Goal: Communication & Community: Answer question/provide support

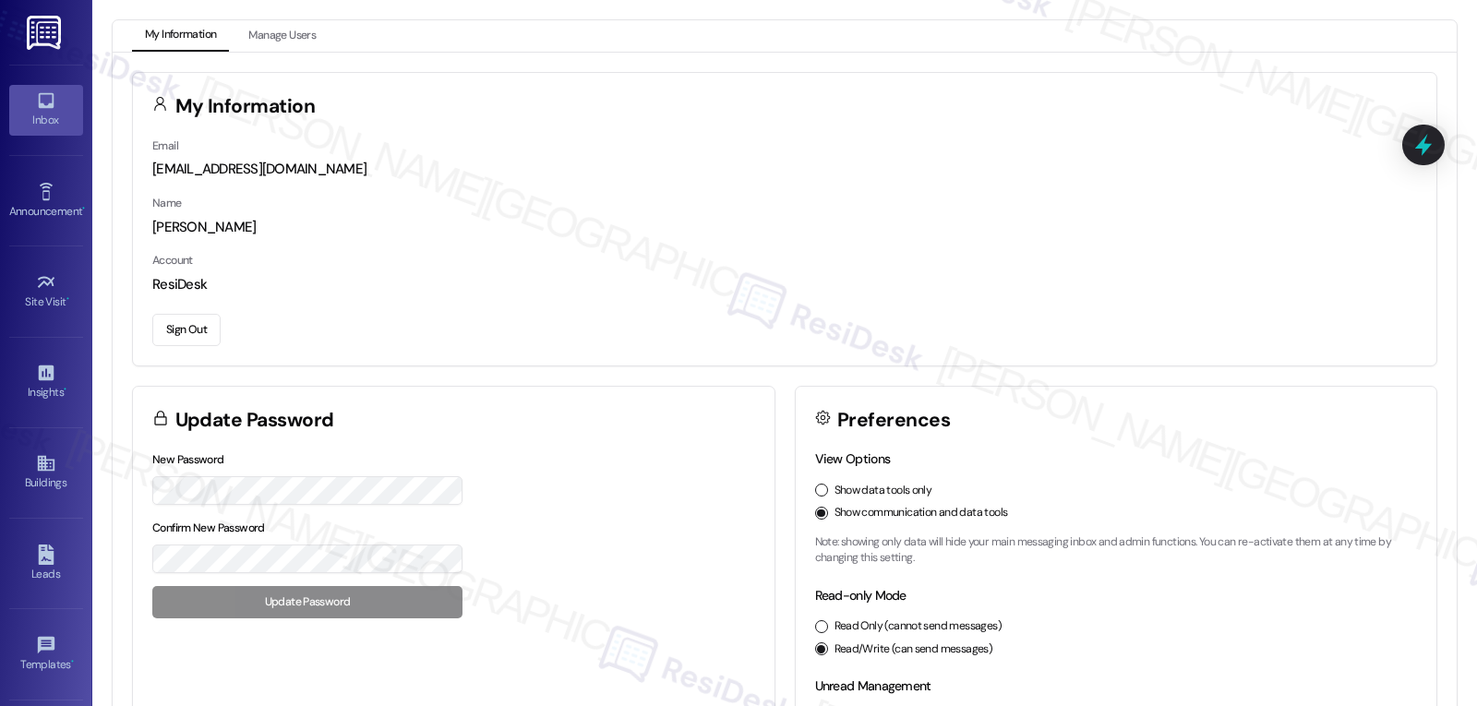
click at [62, 100] on link "Inbox" at bounding box center [46, 110] width 74 height 50
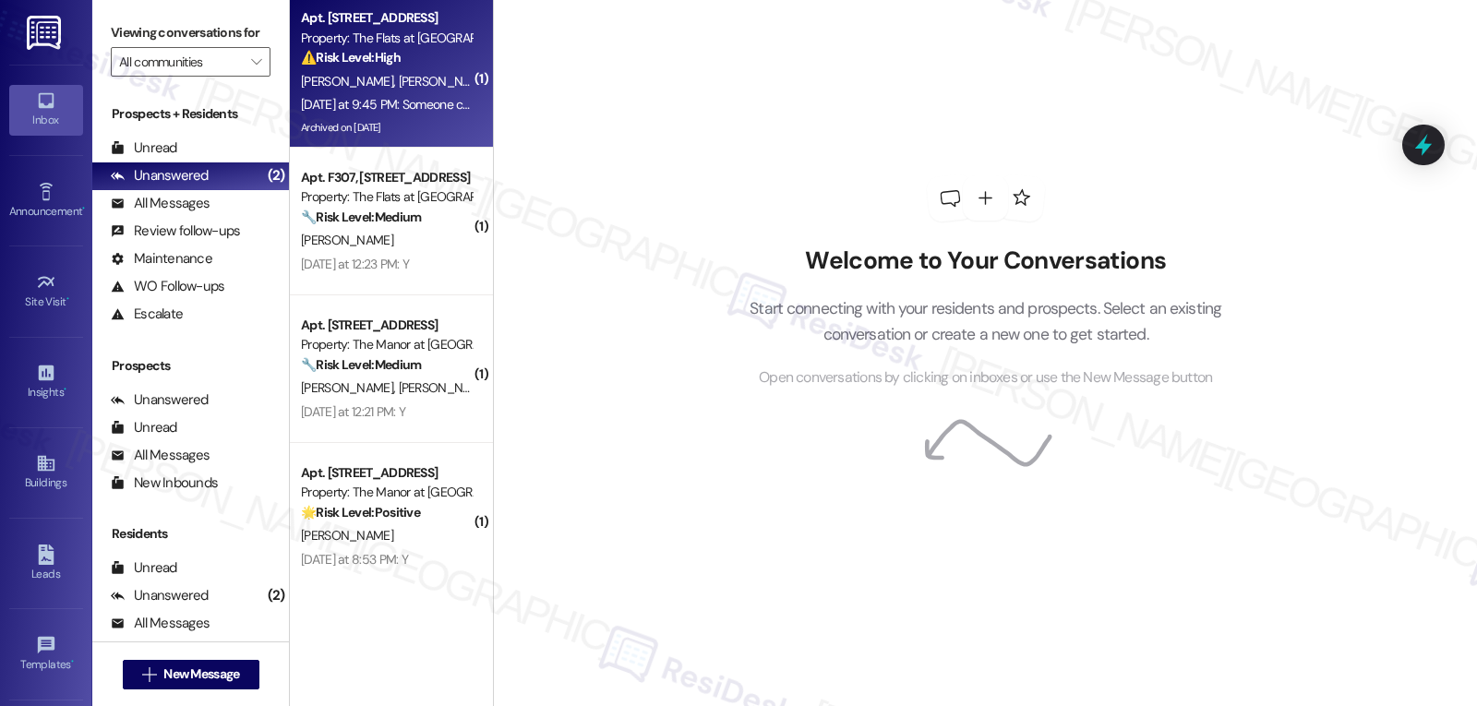
click at [430, 100] on div "[DATE] at 9:45 PM: Someone closed and locked the door to the package room [DATE…" at bounding box center [509, 104] width 417 height 17
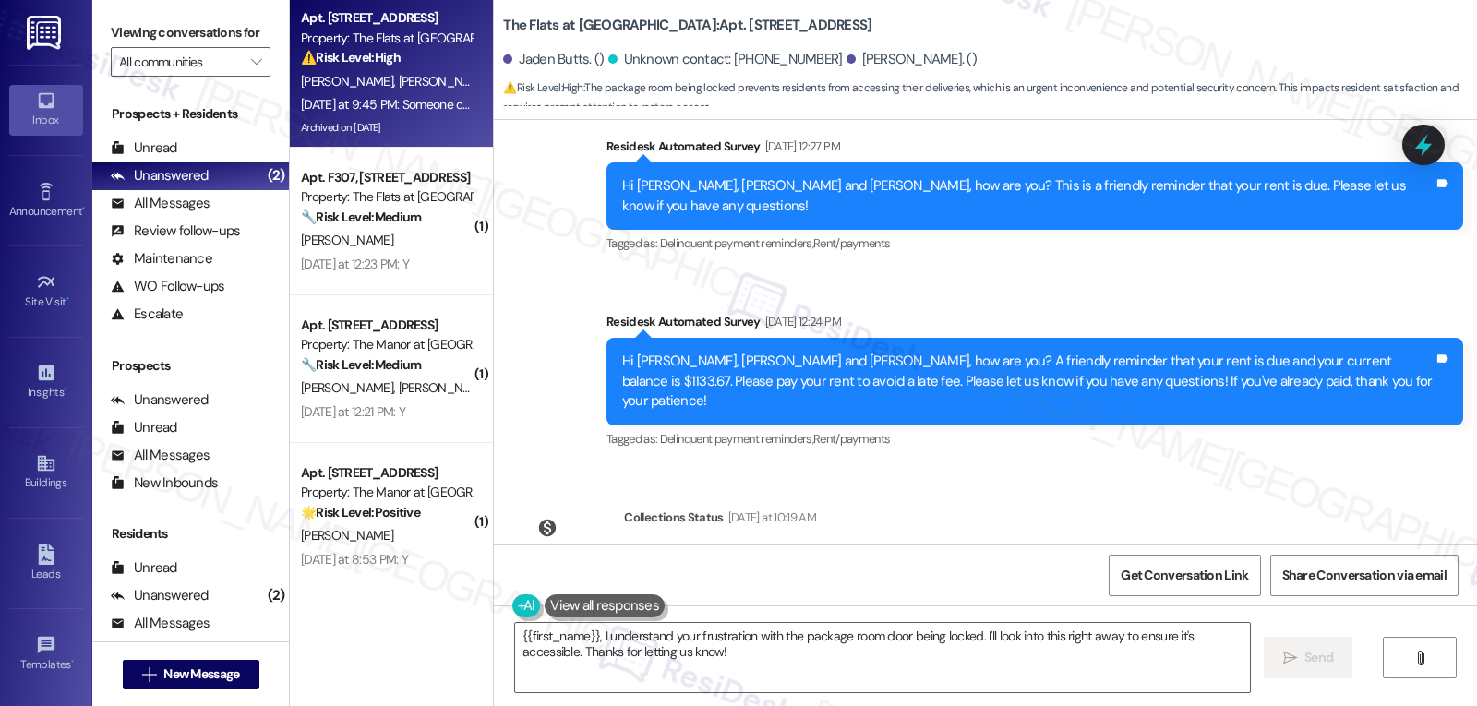
scroll to position [23948, 0]
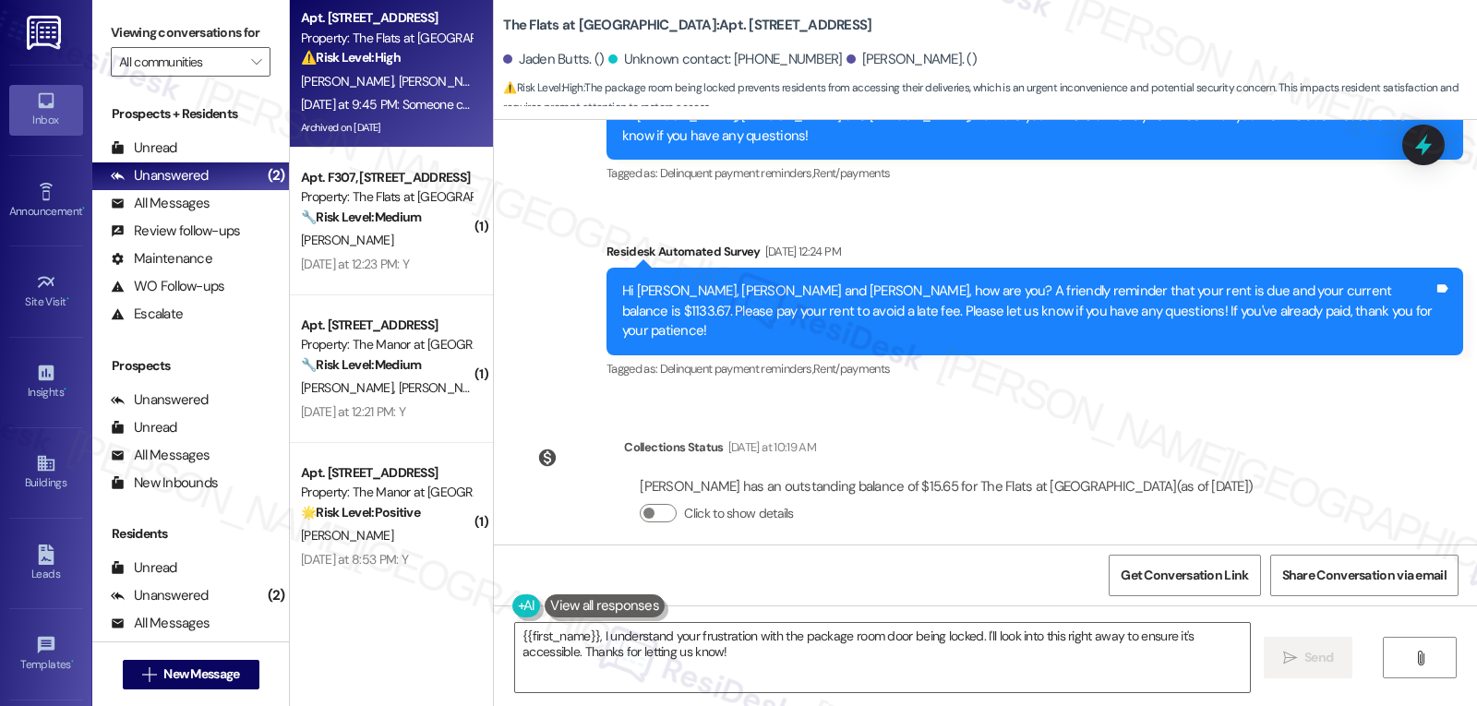
drag, startPoint x: 503, startPoint y: 426, endPoint x: 1006, endPoint y: 489, distance: 506.8
click at [1006, 566] on div "Received via SMS [PERSON_NAME] [DATE] at 9:45 PM Someone closed and locked the …" at bounding box center [985, 644] width 983 height 156
copy div "Jaden Butts [DATE] at 9:45 PM Someone closed and locked the door to the package…"
click at [895, 667] on textarea "{{first_name}}, I understand your frustration with the package room door being …" at bounding box center [882, 657] width 735 height 69
drag, startPoint x: 506, startPoint y: 443, endPoint x: 920, endPoint y: 466, distance: 415.0
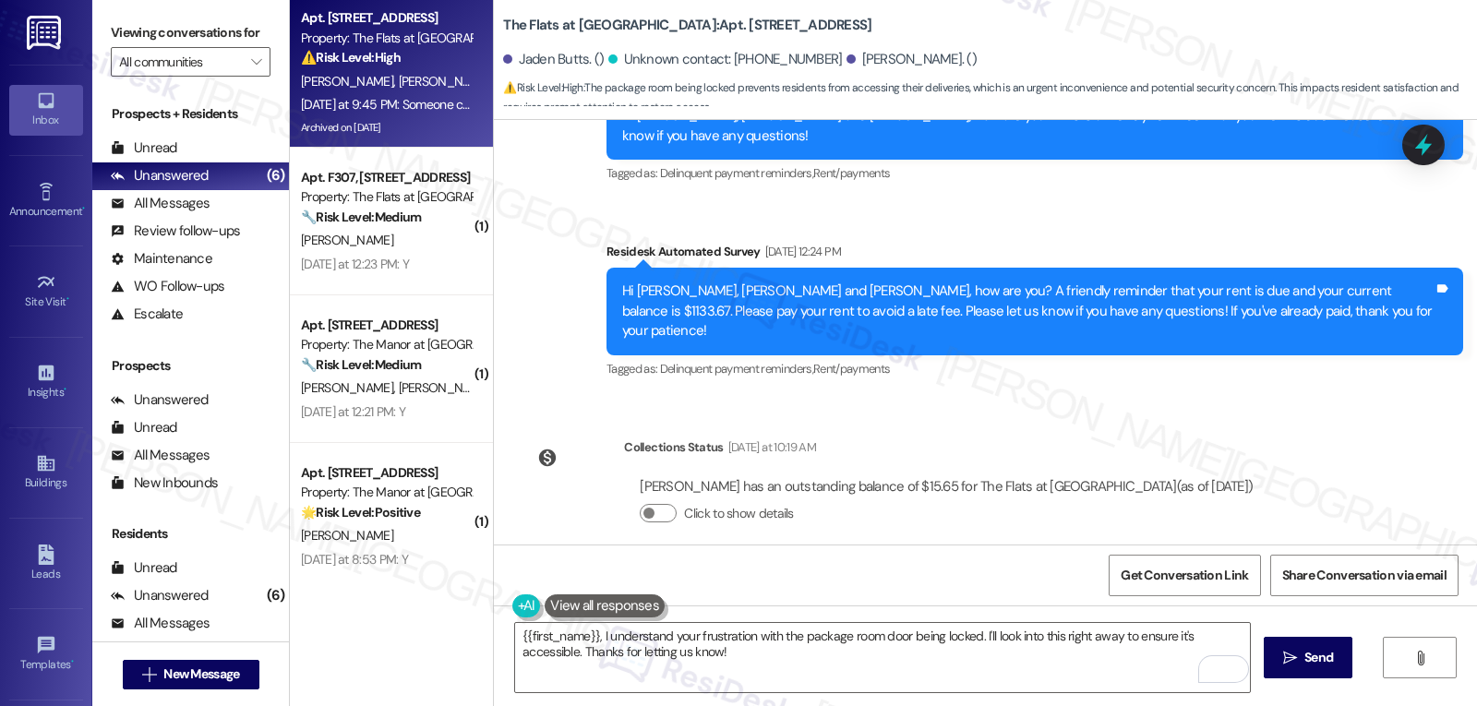
click at [920, 566] on div "Received via SMS Jaden Butts Yesterday at 9:45 PM Someone closed and locked the…" at bounding box center [985, 644] width 983 height 156
copy div "Jaden Butts Yesterday at 9:45 PM Someone closed and locked the door to the pack…"
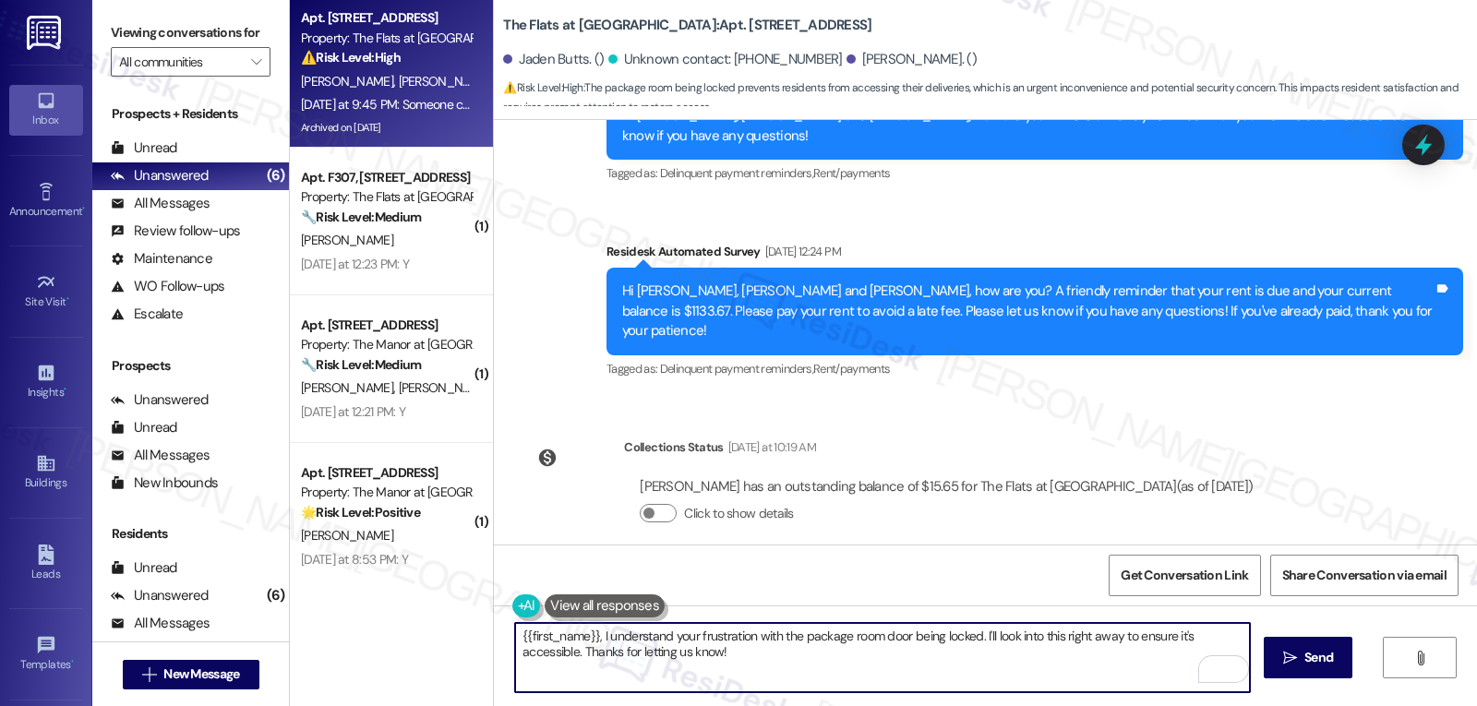
click at [879, 664] on textarea "{{first_name}}, I understand your frustration with the package room door being …" at bounding box center [882, 657] width 735 height 69
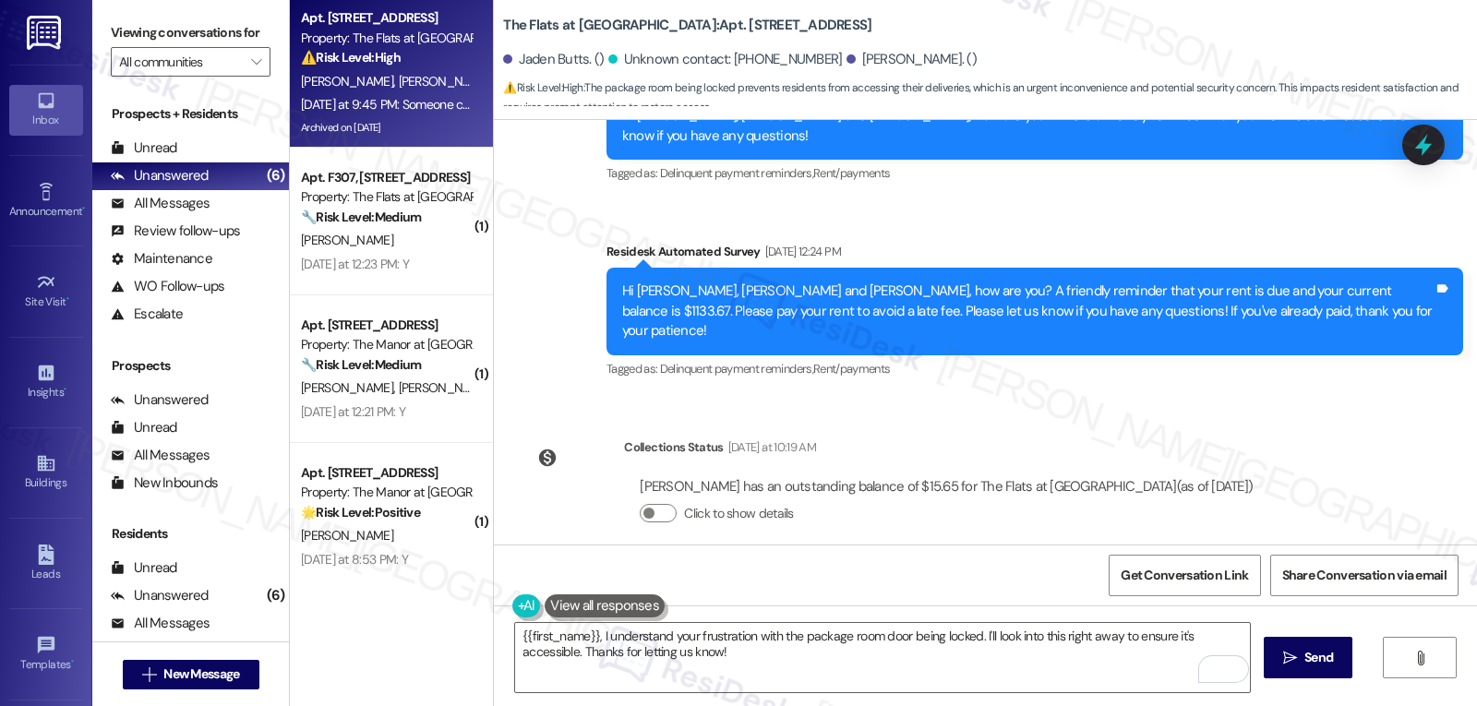
drag, startPoint x: 511, startPoint y: 441, endPoint x: 879, endPoint y: 467, distance: 368.2
click at [879, 607] on div "Jaden Butts Yesterday at 9:45 PM Someone closed and locked the door to the pack…" at bounding box center [716, 657] width 390 height 101
copy div "Jaden Butts Yesterday at 9:45 PM Someone closed and locked the door to the pack…"
click at [777, 668] on textarea "{{first_name}}, I understand your frustration with the package room door being …" at bounding box center [882, 657] width 735 height 69
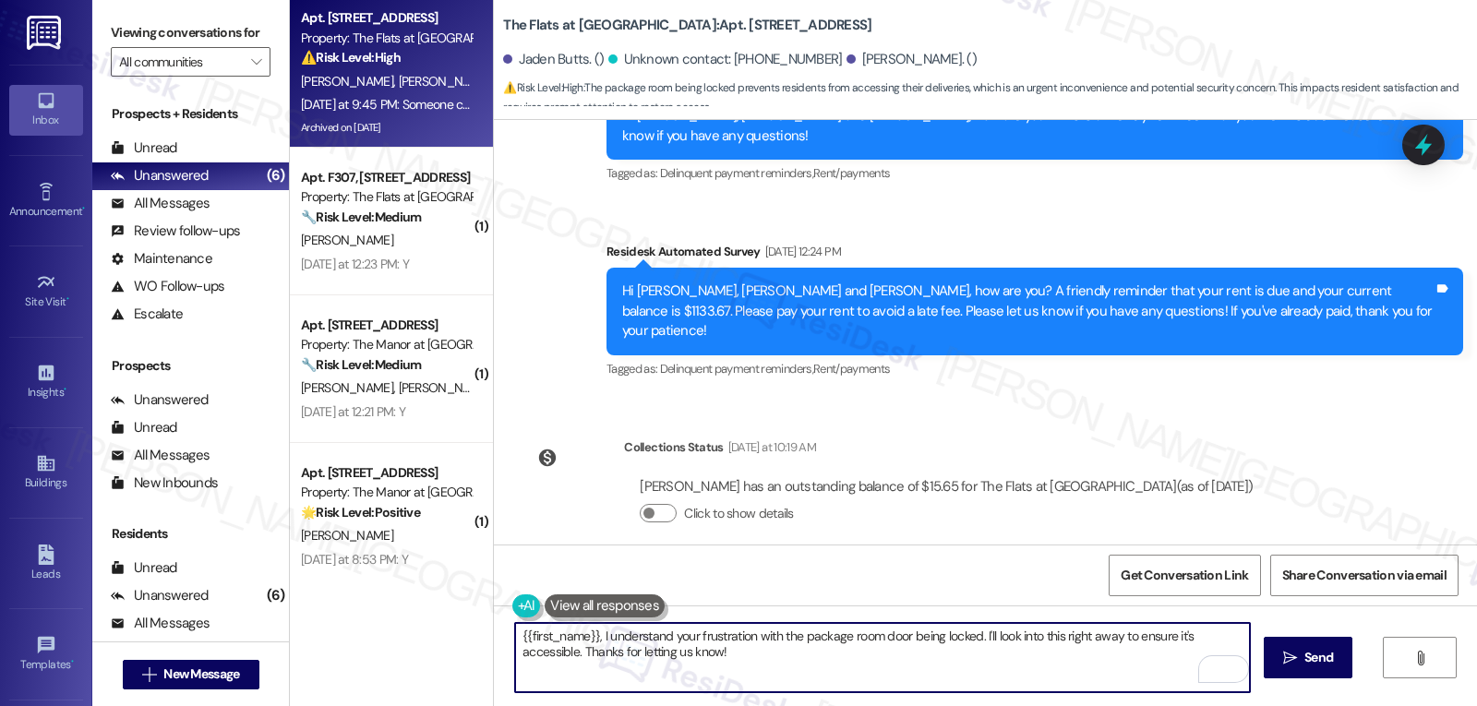
drag, startPoint x: 592, startPoint y: 639, endPoint x: 1476, endPoint y: 749, distance: 891.0
click at [1476, 705] on html "Inbox Go to Inbox Announcement • Send A Text Announcement Site Visit • Go to Si…" at bounding box center [738, 353] width 1477 height 706
click at [579, 635] on textarea "{{first_name}}, thanks for letting us know! Let me bring this up with the site …" at bounding box center [882, 657] width 735 height 69
drag, startPoint x: 588, startPoint y: 636, endPoint x: 466, endPoint y: 635, distance: 121.8
click at [472, 636] on div "Apt. E207, 1001 Towamencin Ave Property: The Flats at Lansdale ⚠️ Risk Level: H…" at bounding box center [883, 353] width 1187 height 706
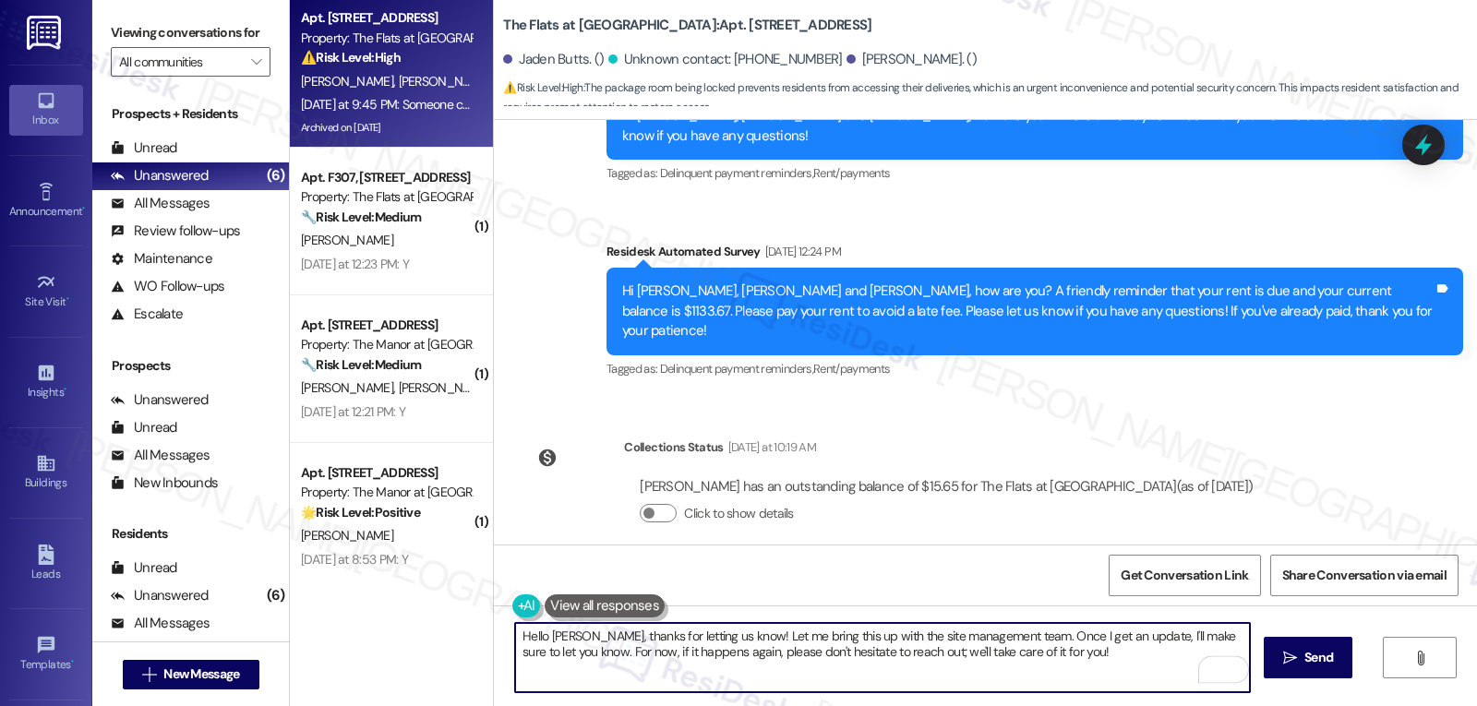
click at [1069, 667] on textarea "Hello Jaden, thanks for letting us know! Let me bring this up with the site man…" at bounding box center [882, 657] width 735 height 69
type textarea "Hello Jaden, thanks for letting us know! Let me bring this up with the site man…"
click at [1310, 663] on span "Send" at bounding box center [1318, 657] width 29 height 19
click at [1098, 664] on textarea "Hello Jaden, thanks for letting us know! Let me bring this up with the site man…" at bounding box center [885, 657] width 735 height 69
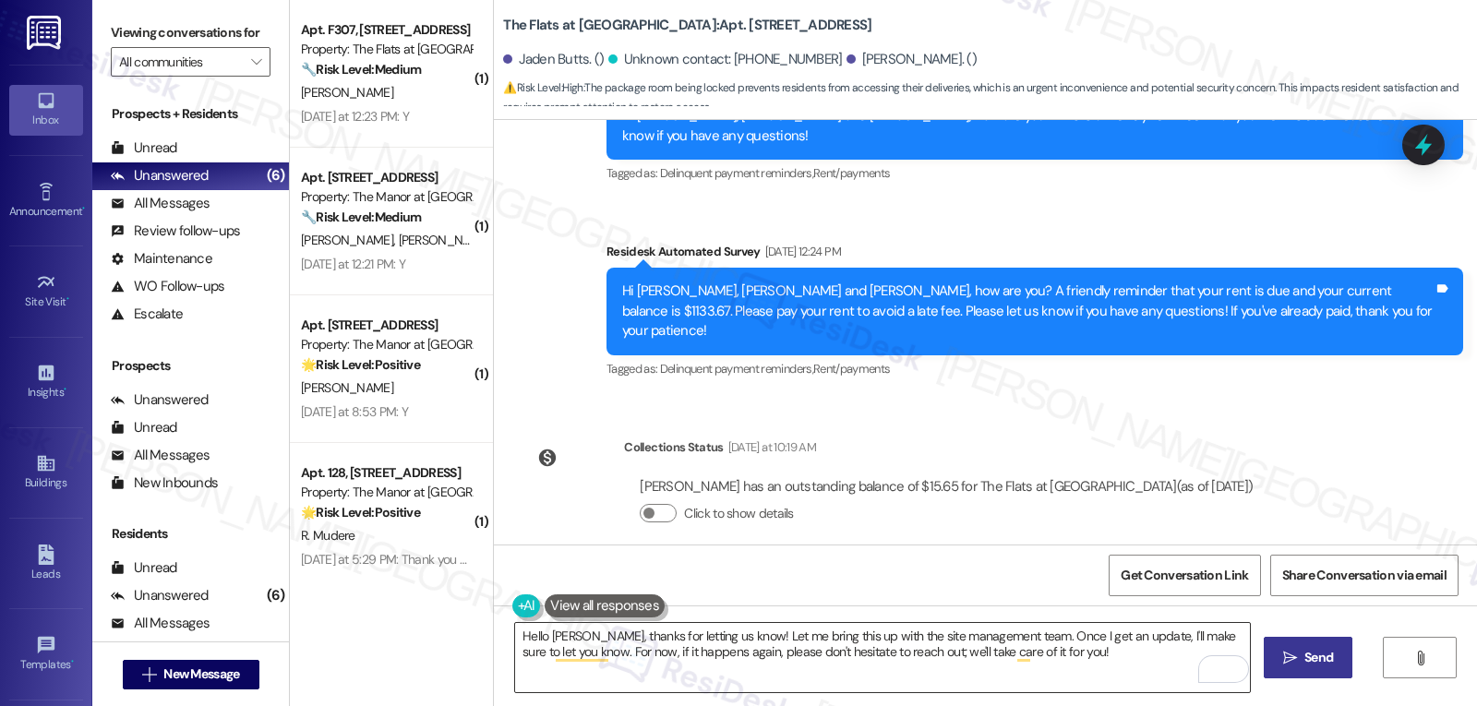
click at [1115, 662] on textarea "Hello Jaden, thanks for letting us know! Let me bring this up with the site man…" at bounding box center [882, 657] width 735 height 69
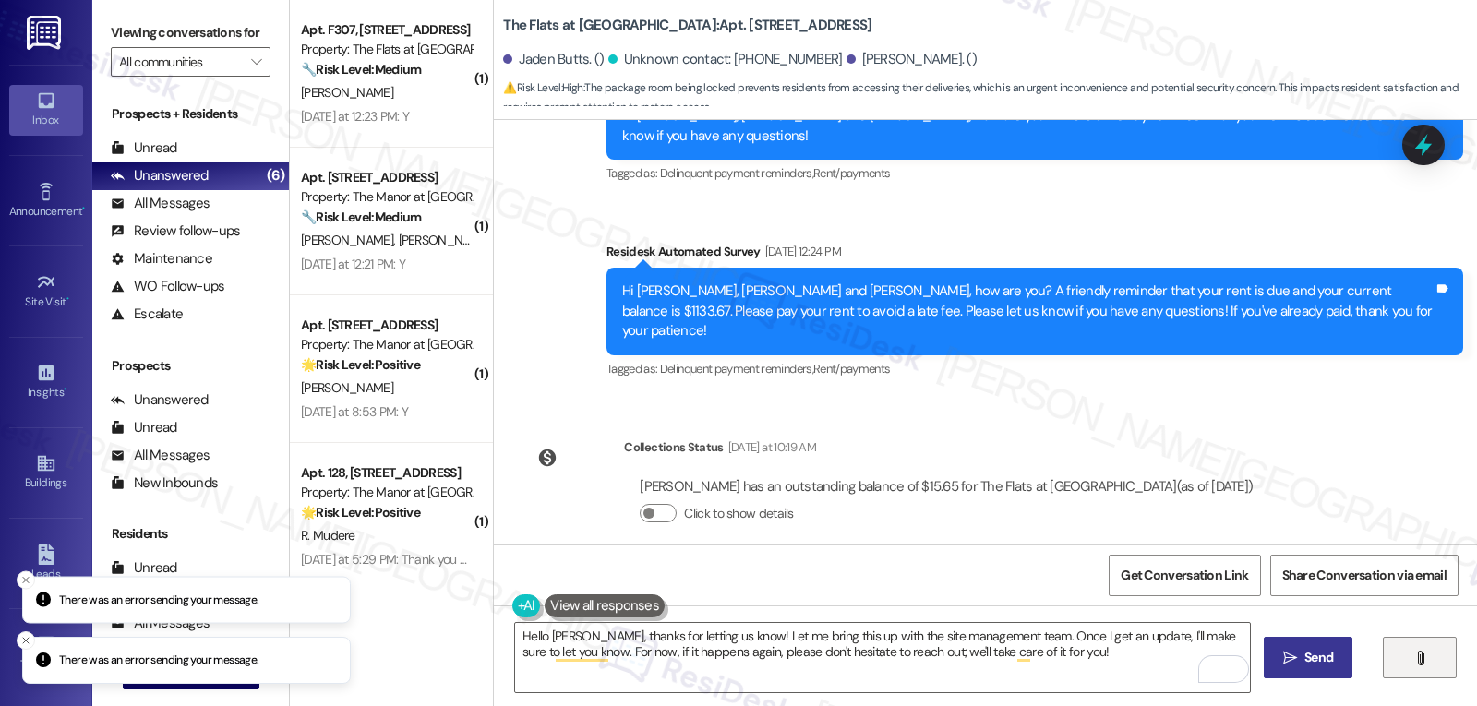
scroll to position [23947, 0]
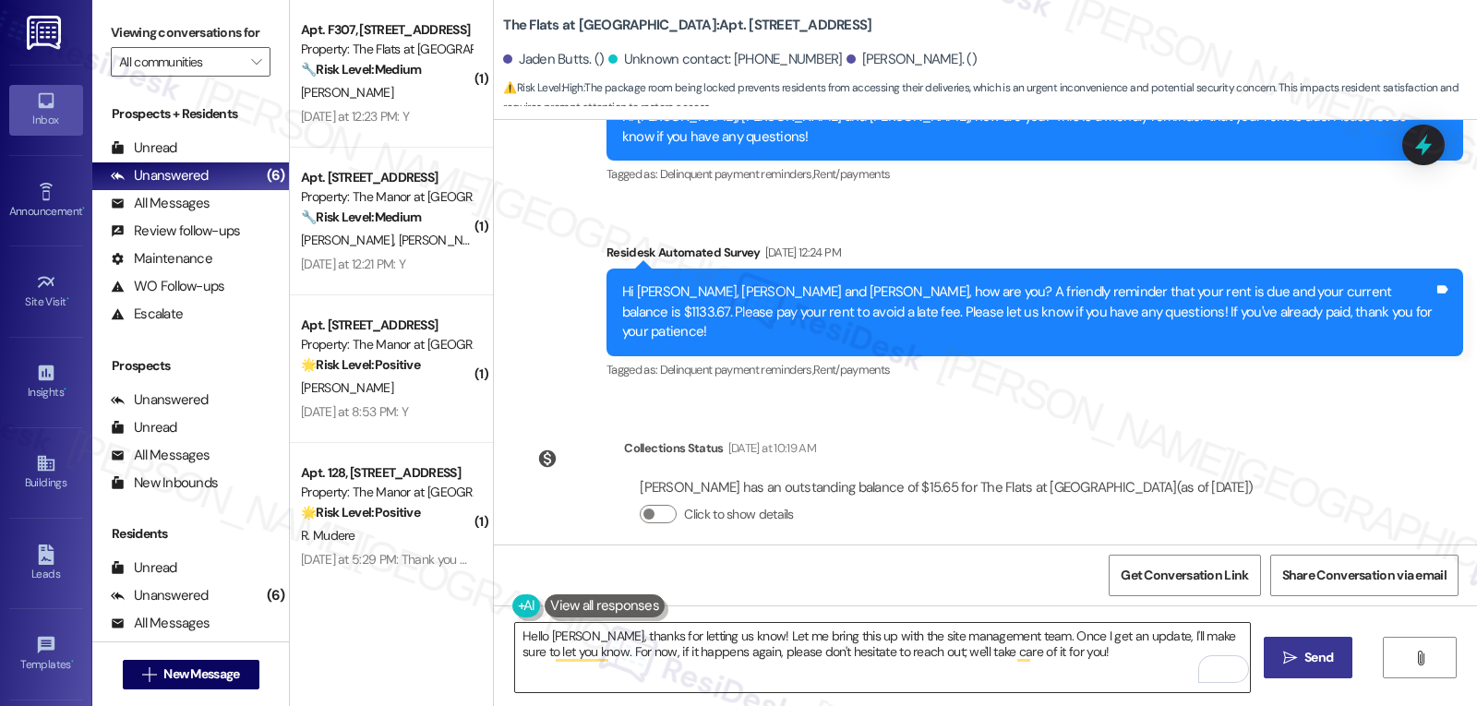
click at [1059, 673] on textarea "Hello Jaden, thanks for letting us know! Let me bring this up with the site man…" at bounding box center [882, 657] width 735 height 69
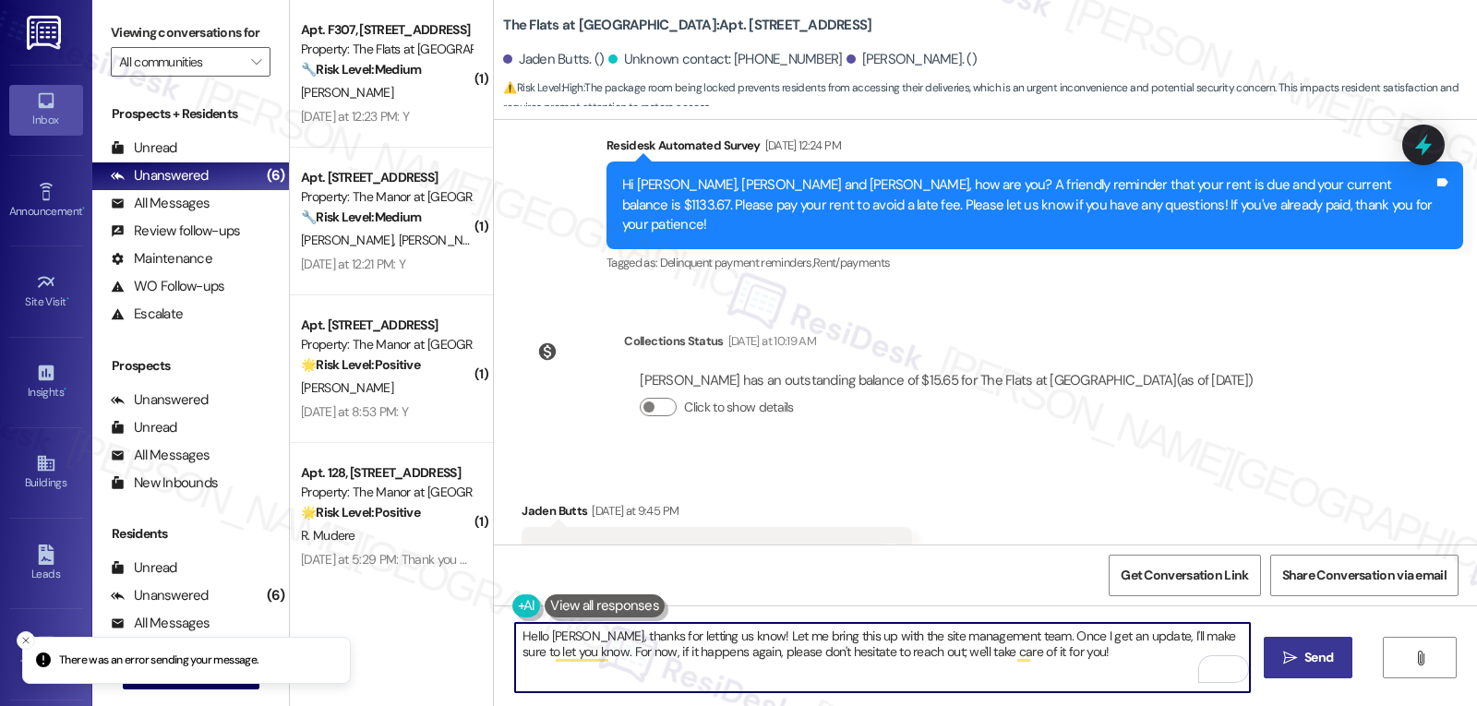
scroll to position [24096, 0]
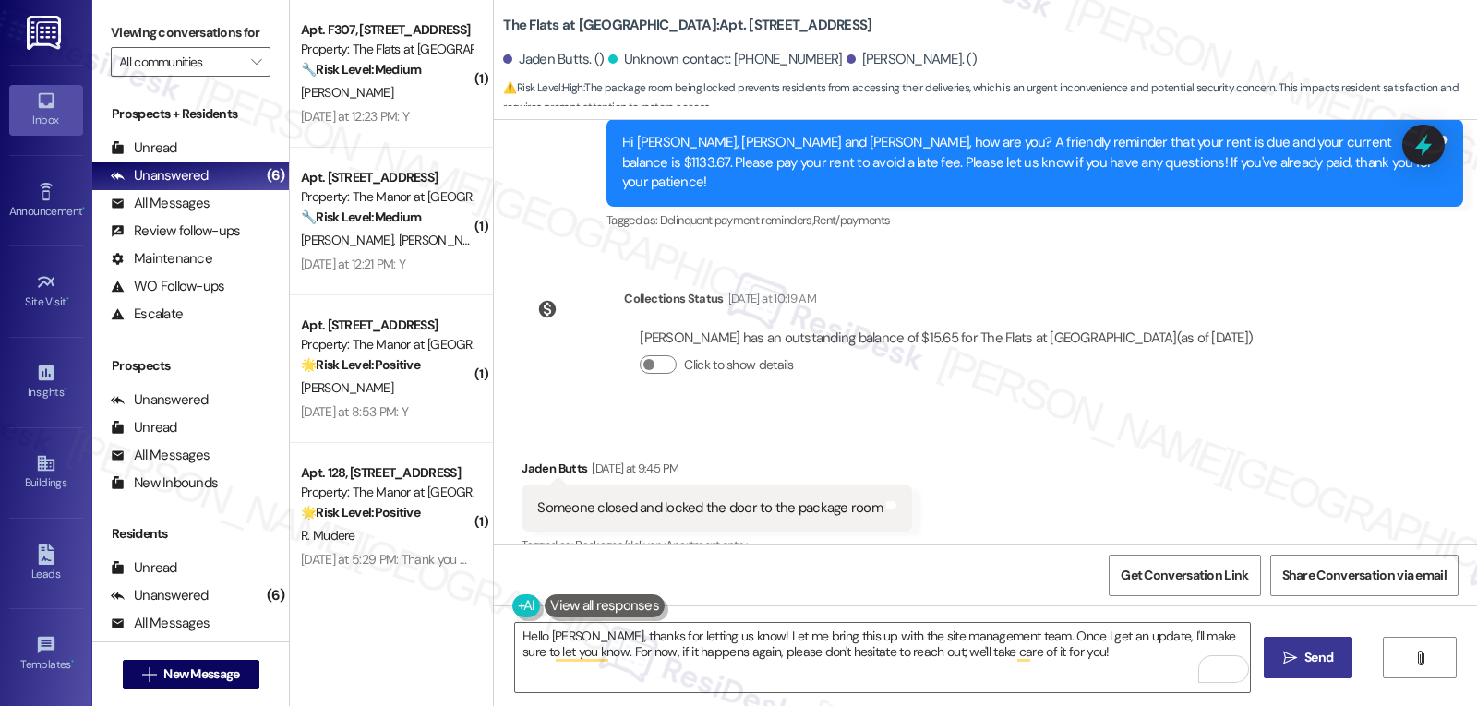
click at [915, 573] on div "Sent via SMS Sarah 10:16 AM Hello Jaden, thanks for letting us know! Let me bri…" at bounding box center [985, 647] width 983 height 149
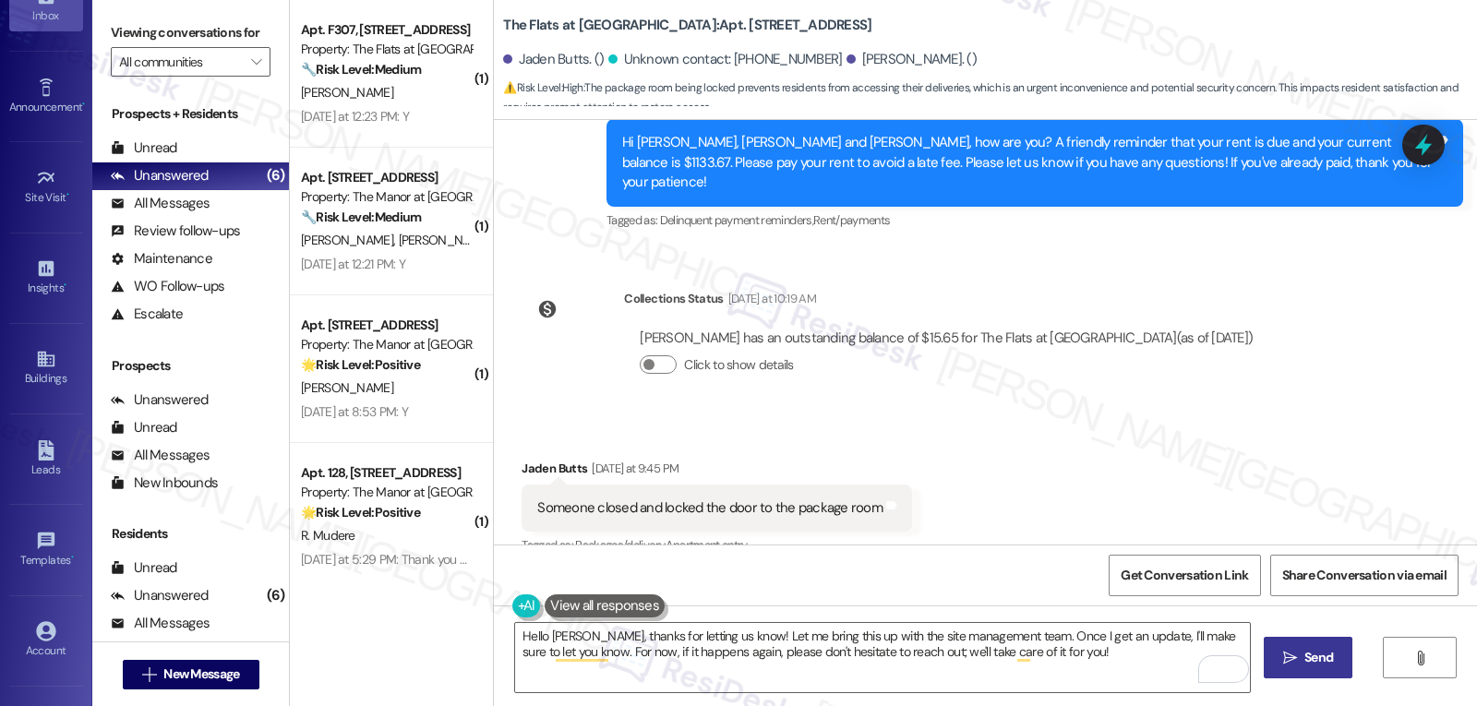
scroll to position [174, 0]
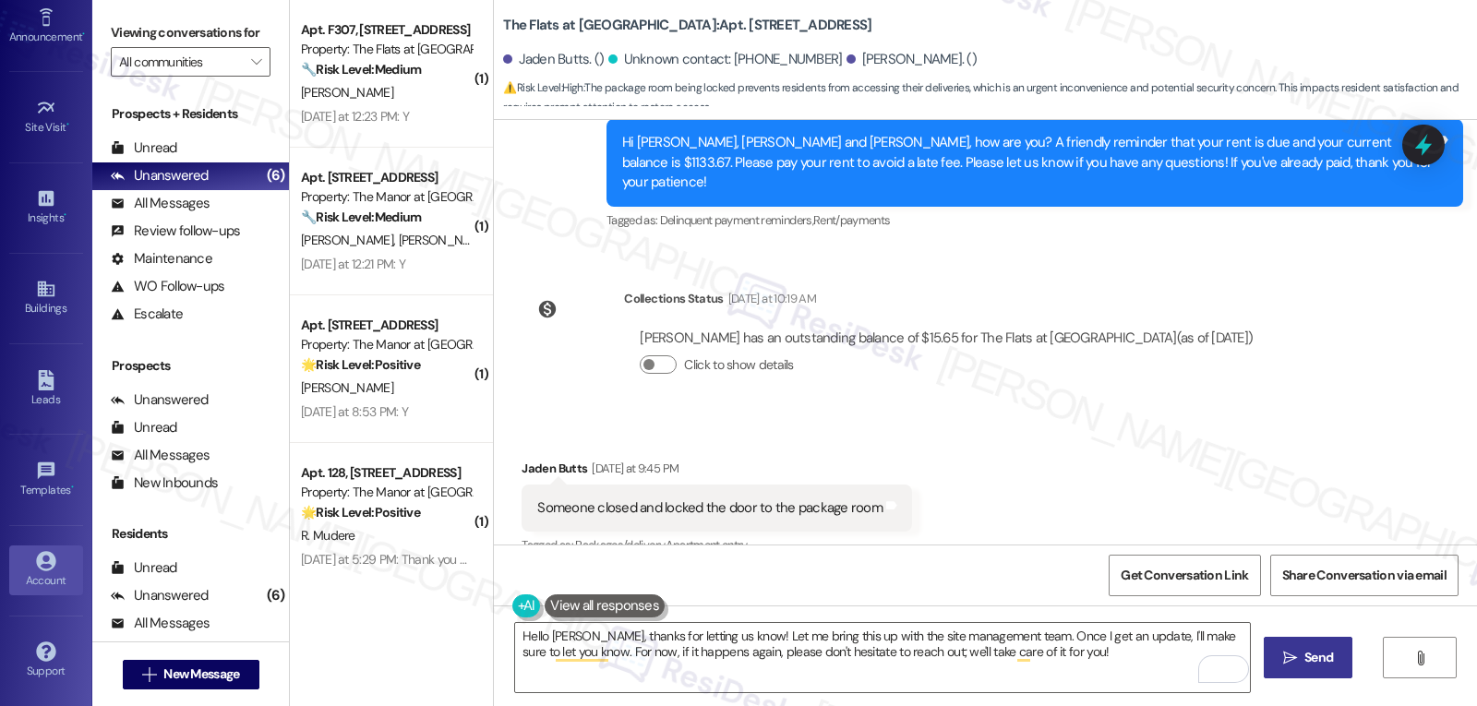
click at [42, 580] on div "Account" at bounding box center [46, 580] width 92 height 18
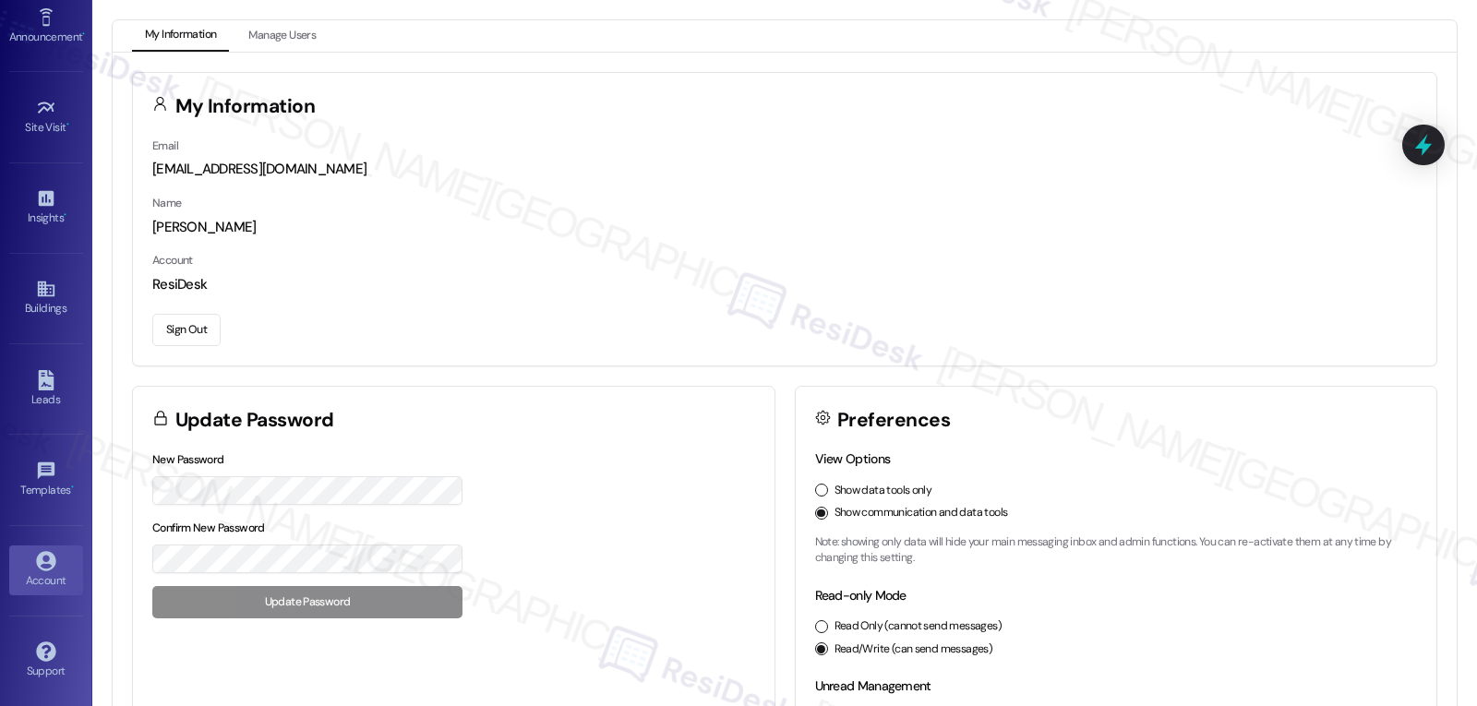
click at [204, 336] on button "Sign Out" at bounding box center [186, 330] width 68 height 32
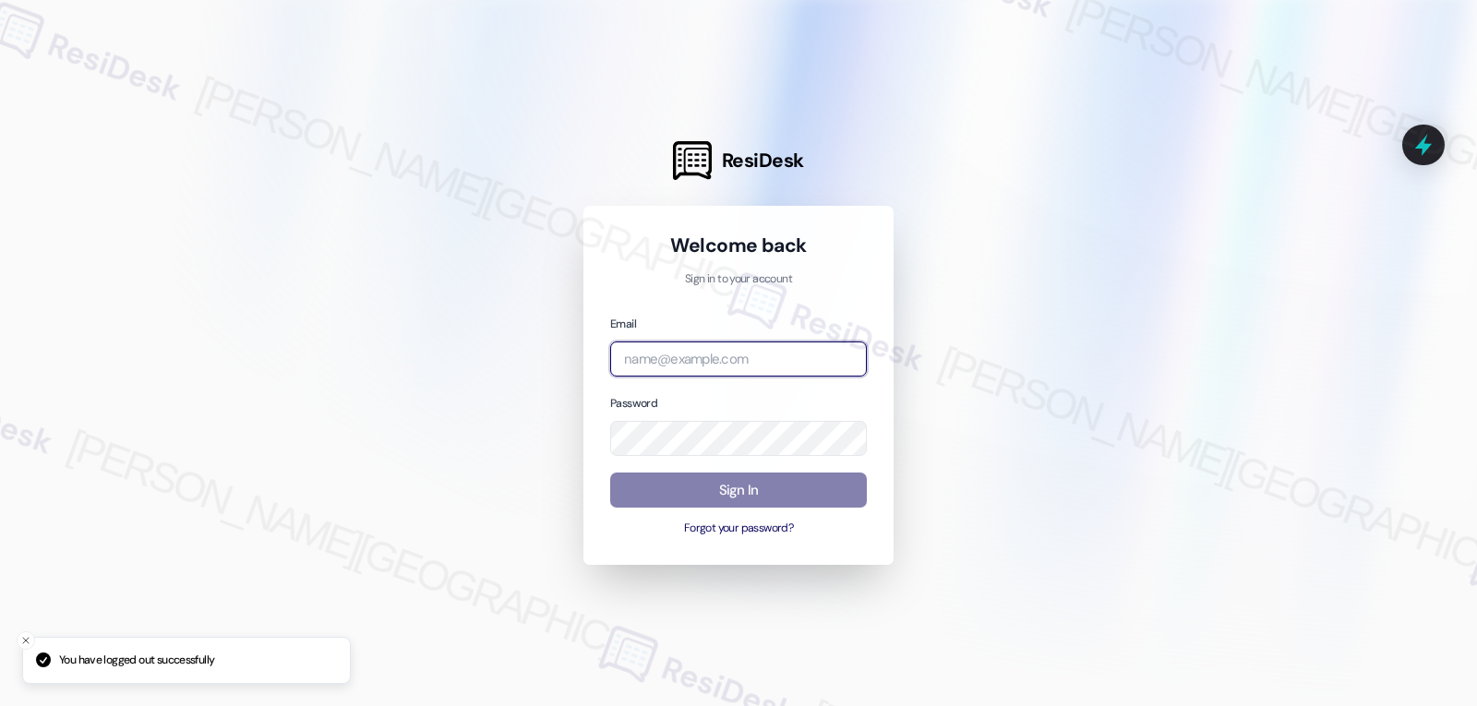
click at [712, 357] on input "email" at bounding box center [738, 359] width 257 height 36
click at [724, 366] on input "email" at bounding box center [738, 359] width 257 height 36
paste input "Hi [PERSON_NAME], again, thank you so much for the feedback! Just a fun fact ab…"
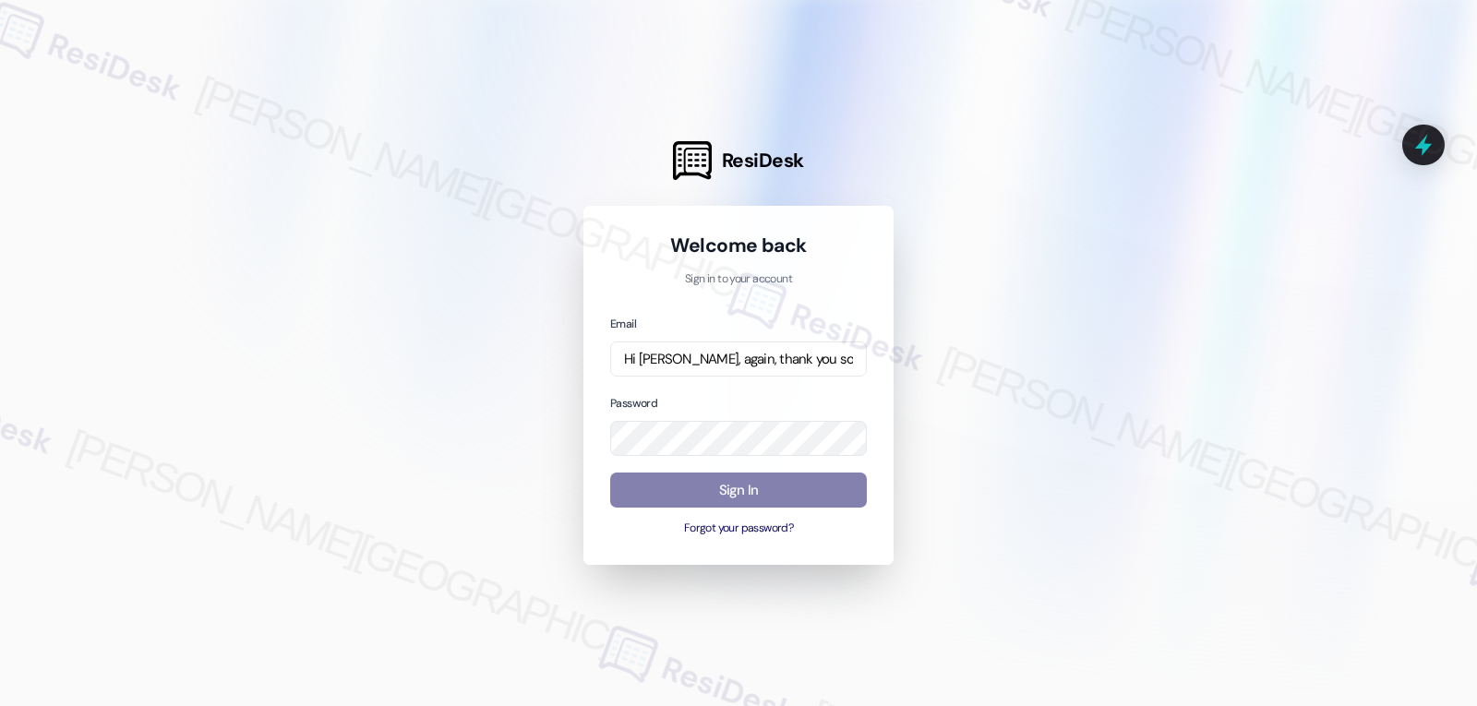
click at [821, 377] on div "Email Hi Julia, again, thank you so much for the feedback! Just a fun fact abou…" at bounding box center [738, 426] width 257 height 224
click at [818, 362] on input "Hi [PERSON_NAME], again, thank you so much for the feedback! Just a fun fact ab…" at bounding box center [738, 359] width 257 height 36
paste input "automated-surveys-gsa-jomar.punay@gsa.com"
type input "automated-surveys-gsa-jomar.punay@gsa.com"
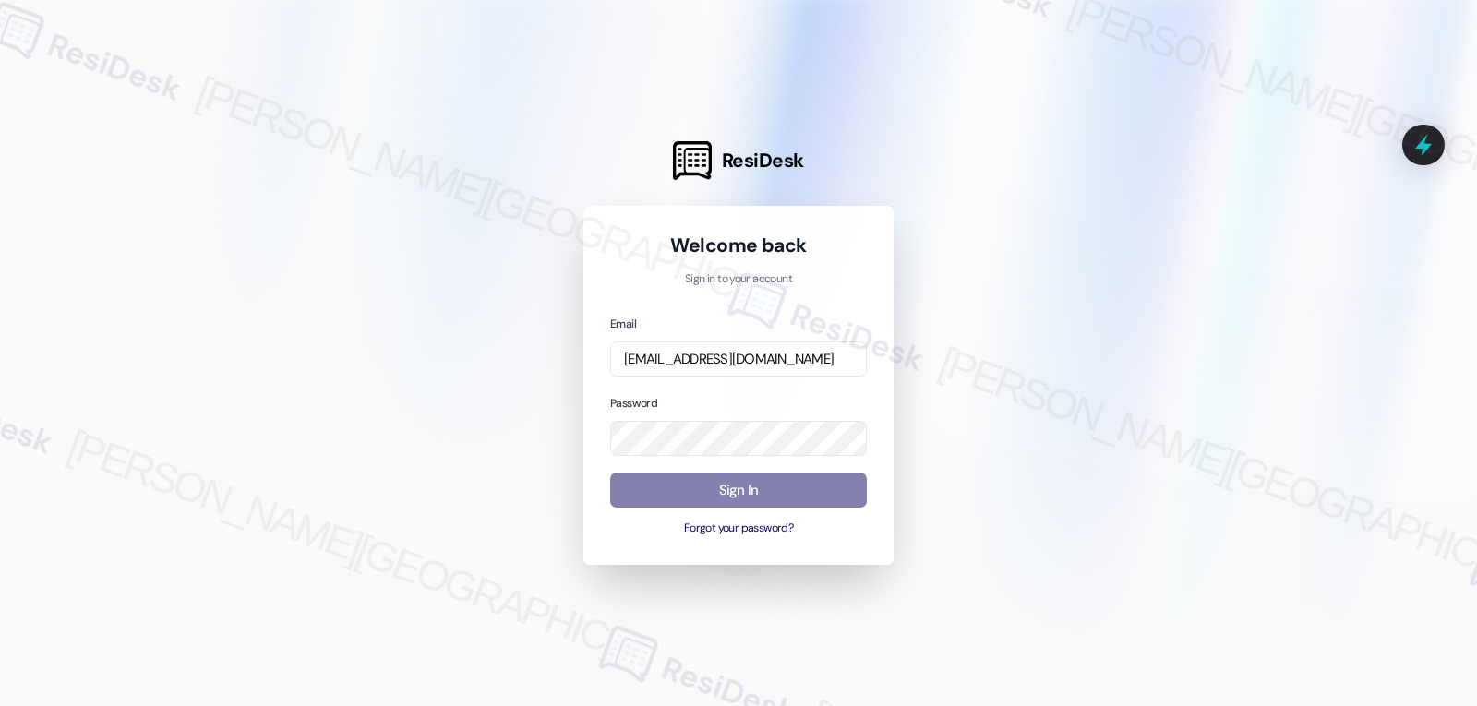
scroll to position [0, 0]
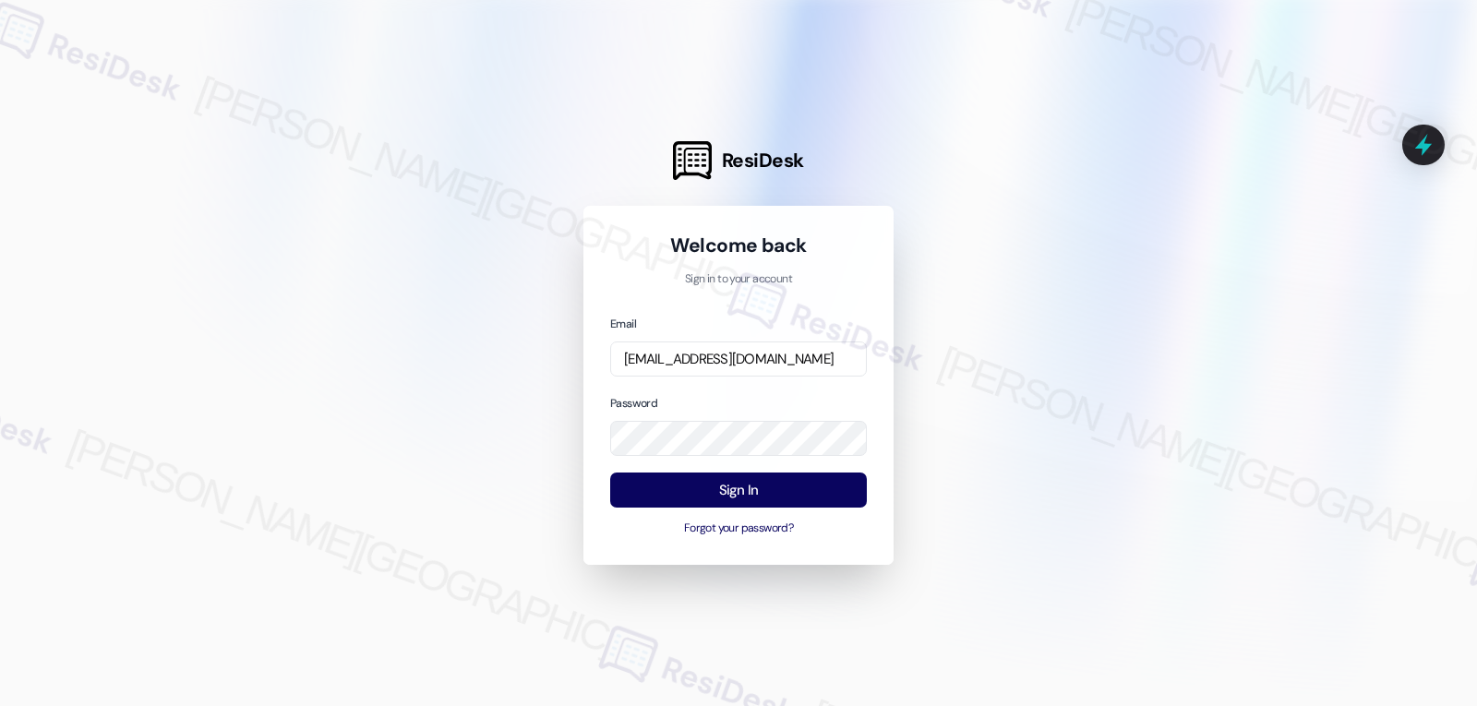
click at [786, 403] on div "Password" at bounding box center [738, 425] width 257 height 64
click at [766, 488] on button "Sign In" at bounding box center [738, 490] width 257 height 36
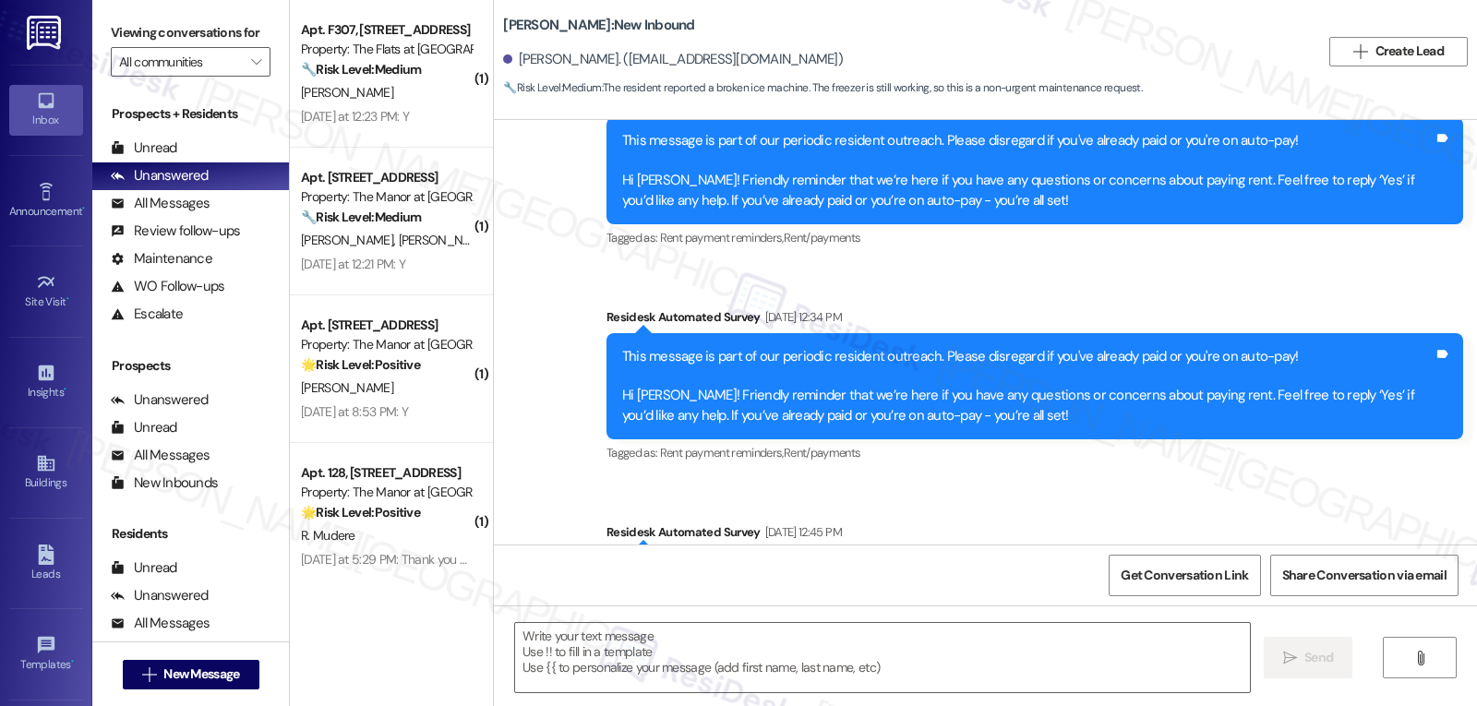
type textarea "Fetching suggested responses. Please feel free to read through the conversation…"
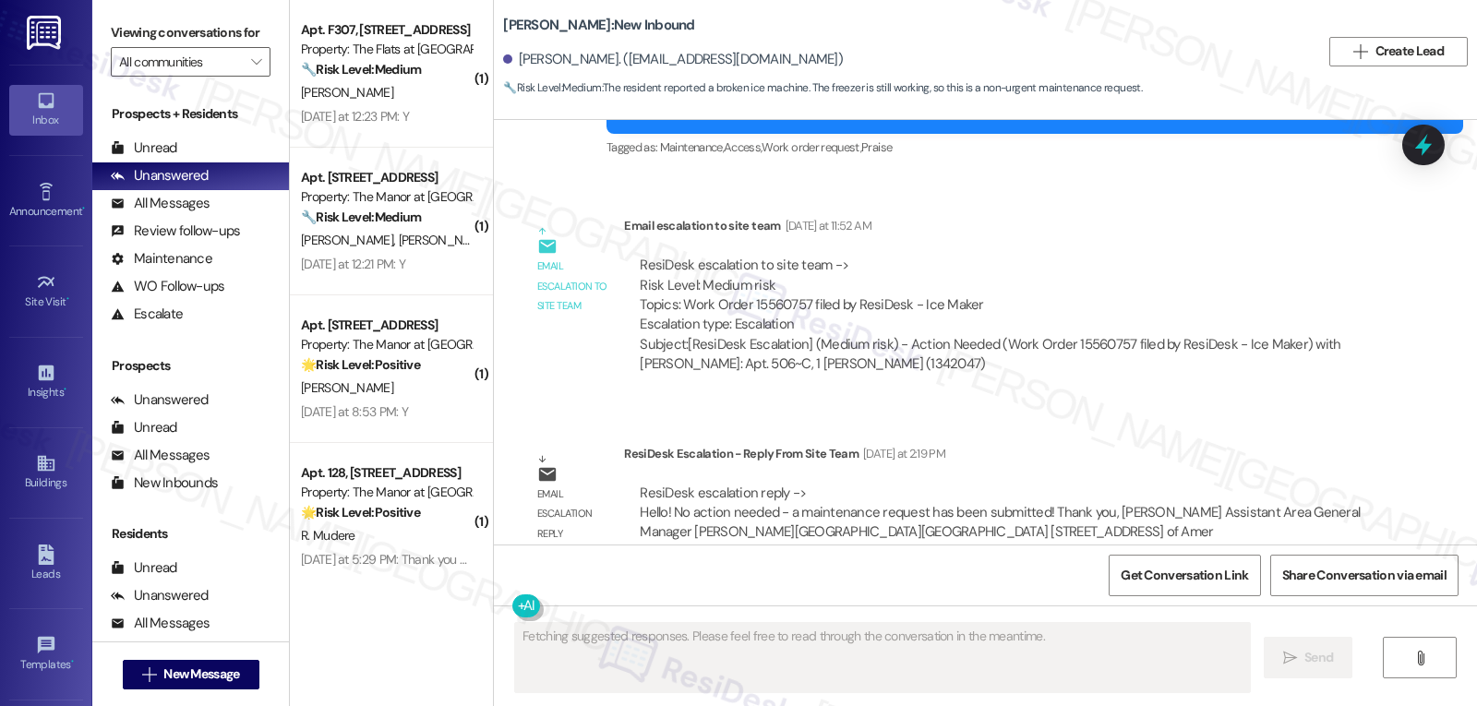
scroll to position [3787, 0]
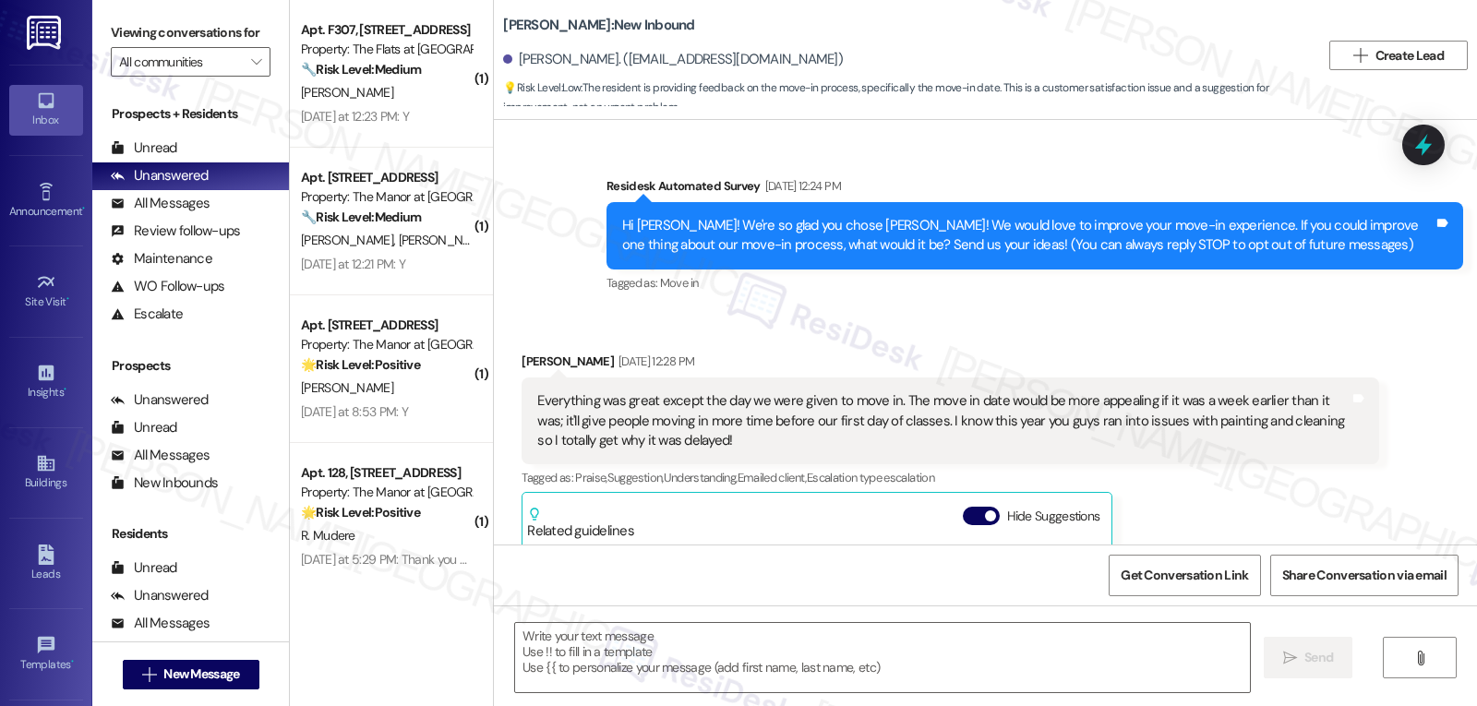
type textarea "Fetching suggested responses. Please feel free to read through the conversation…"
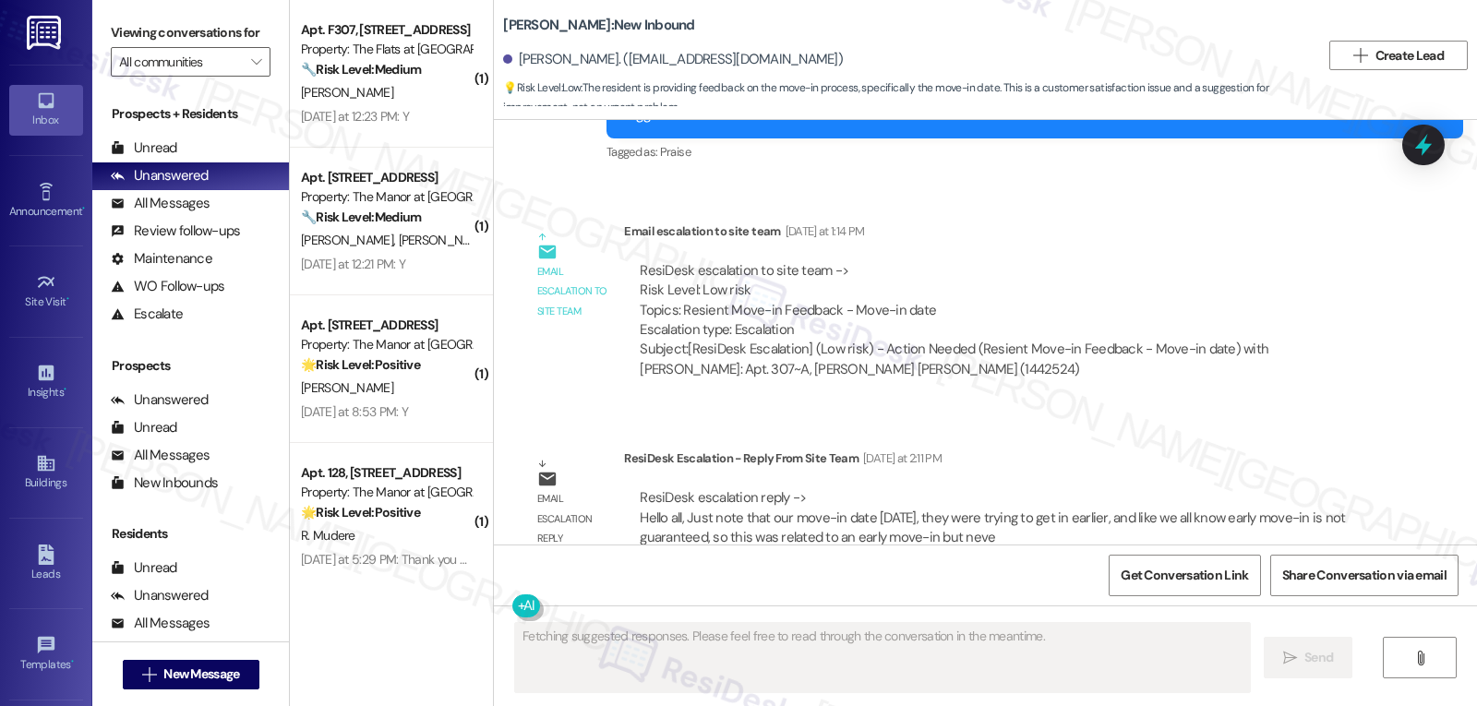
scroll to position [870, 0]
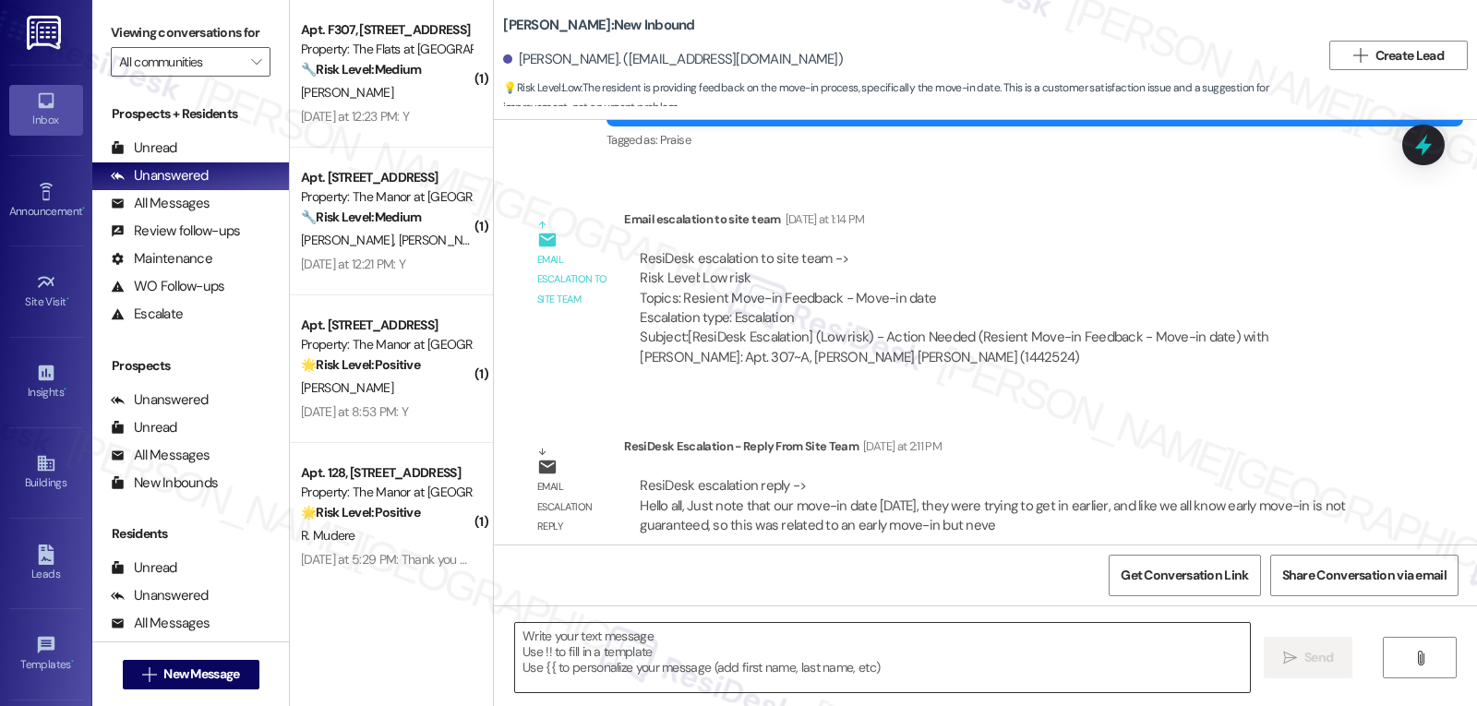
click at [700, 684] on textarea at bounding box center [882, 657] width 735 height 69
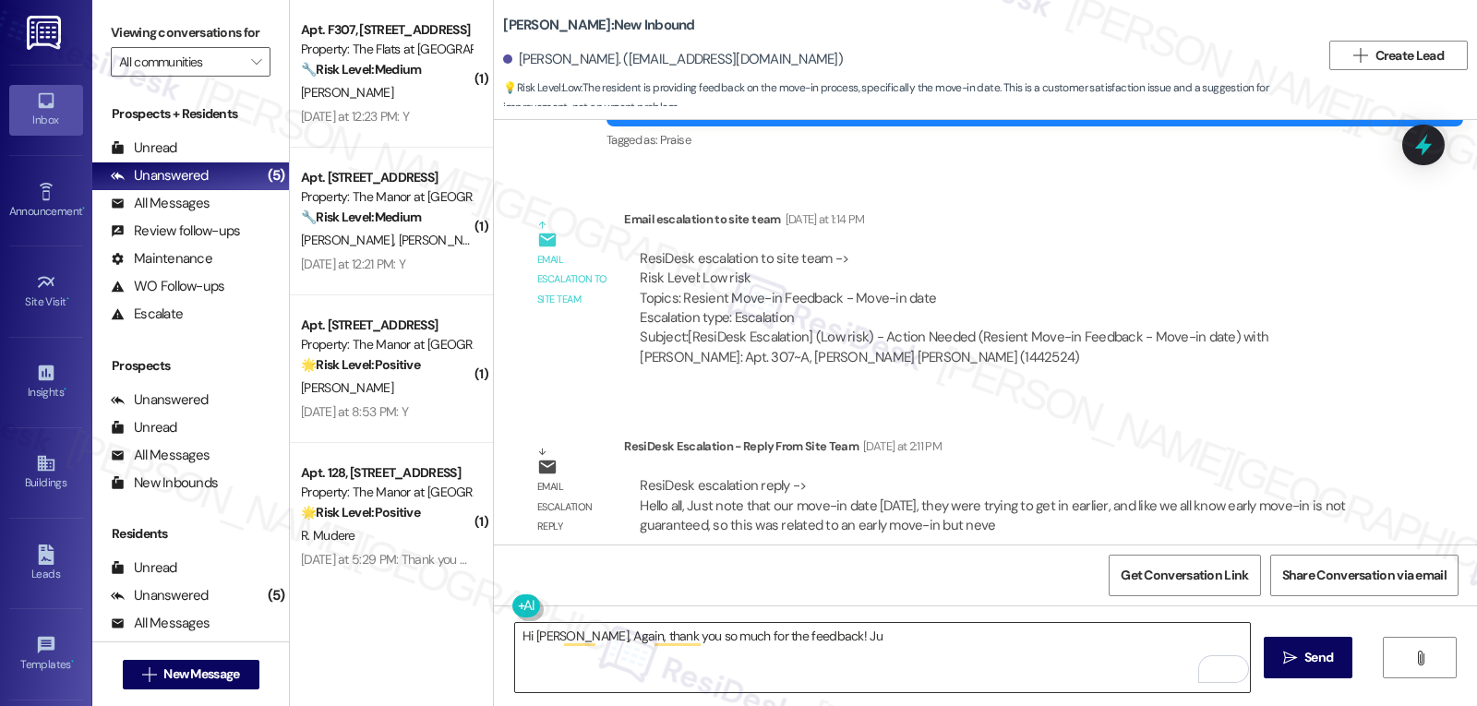
click at [888, 654] on textarea "Hi [PERSON_NAME], Again, thank you so much for the feedback! Ju" at bounding box center [882, 657] width 735 height 69
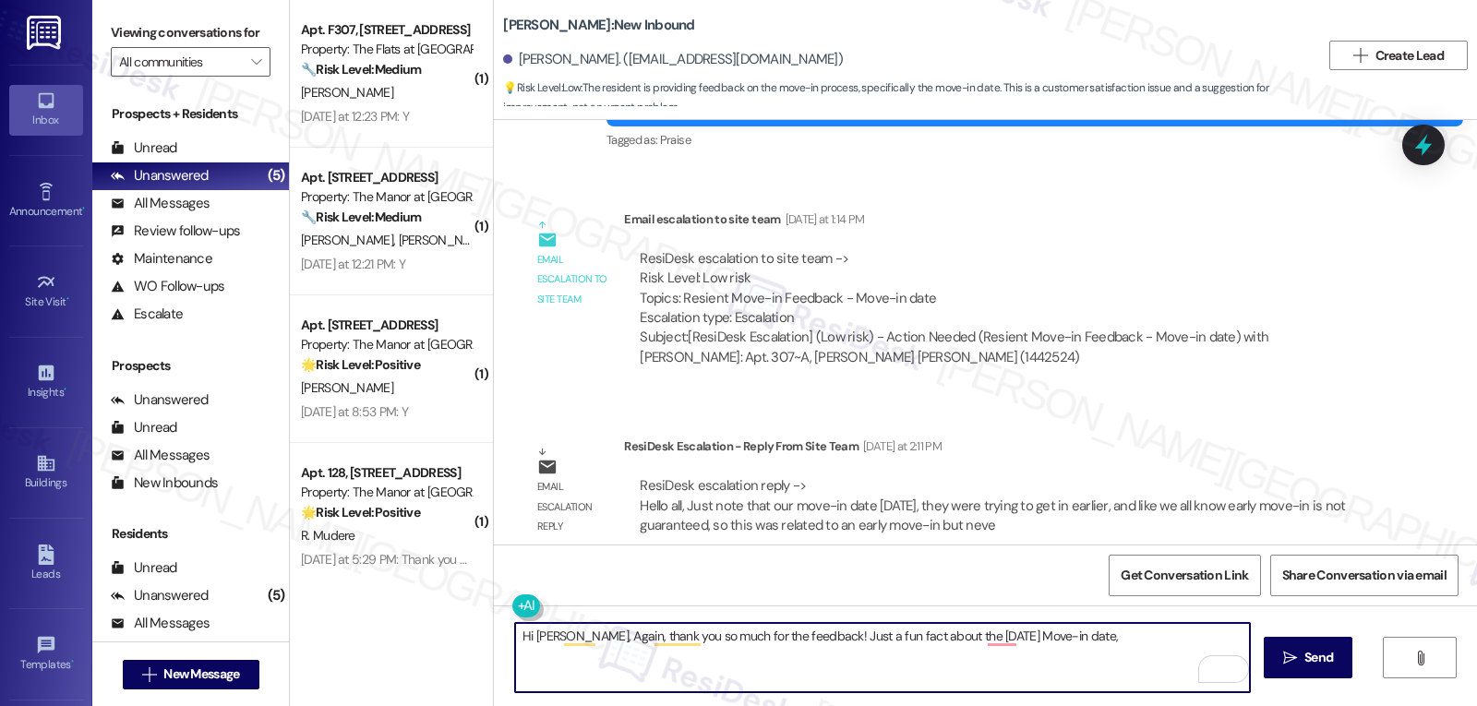
click at [1119, 626] on textarea "Hi [PERSON_NAME], Again, thank you so much for the feedback! Just a fun fact ab…" at bounding box center [882, 657] width 735 height 69
paste textarea "ometimes folks hope to get in a bit earlier, but as we all know, early move-in …"
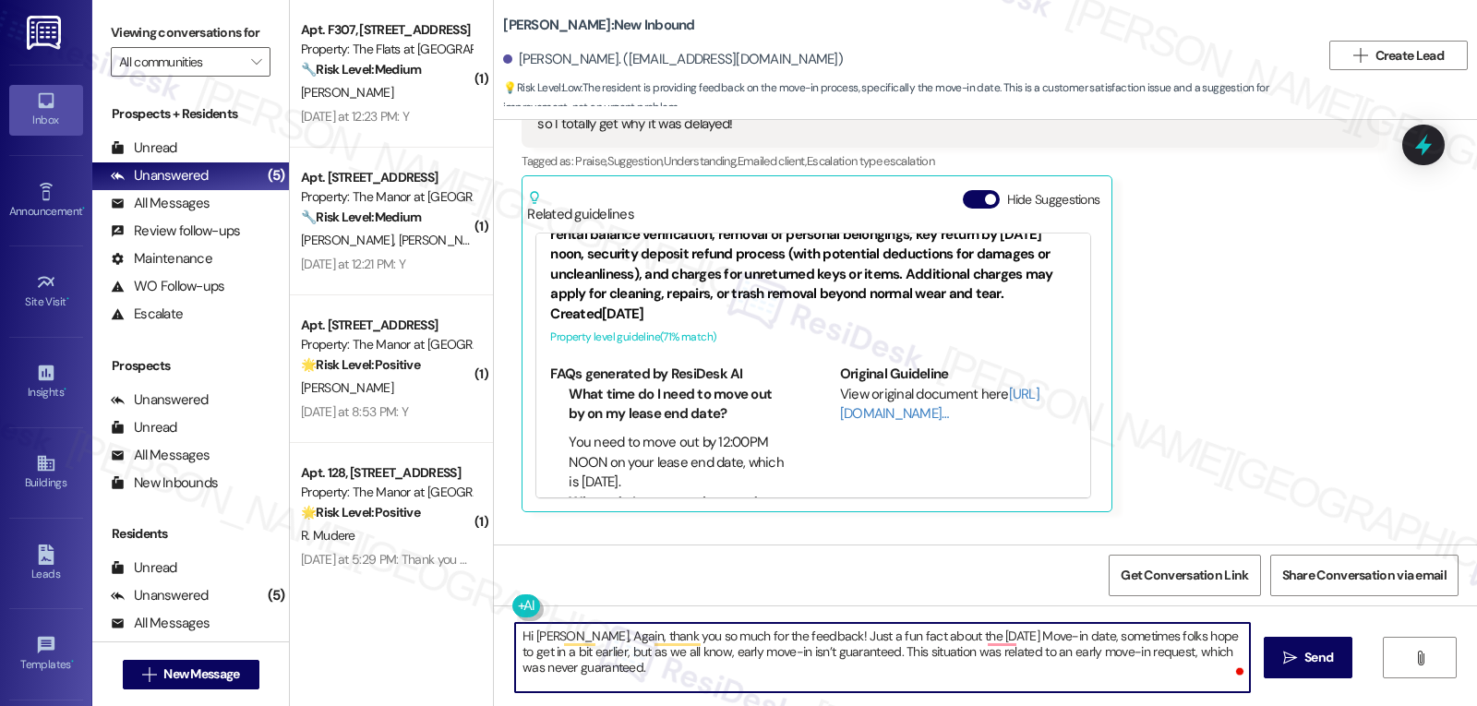
scroll to position [83, 0]
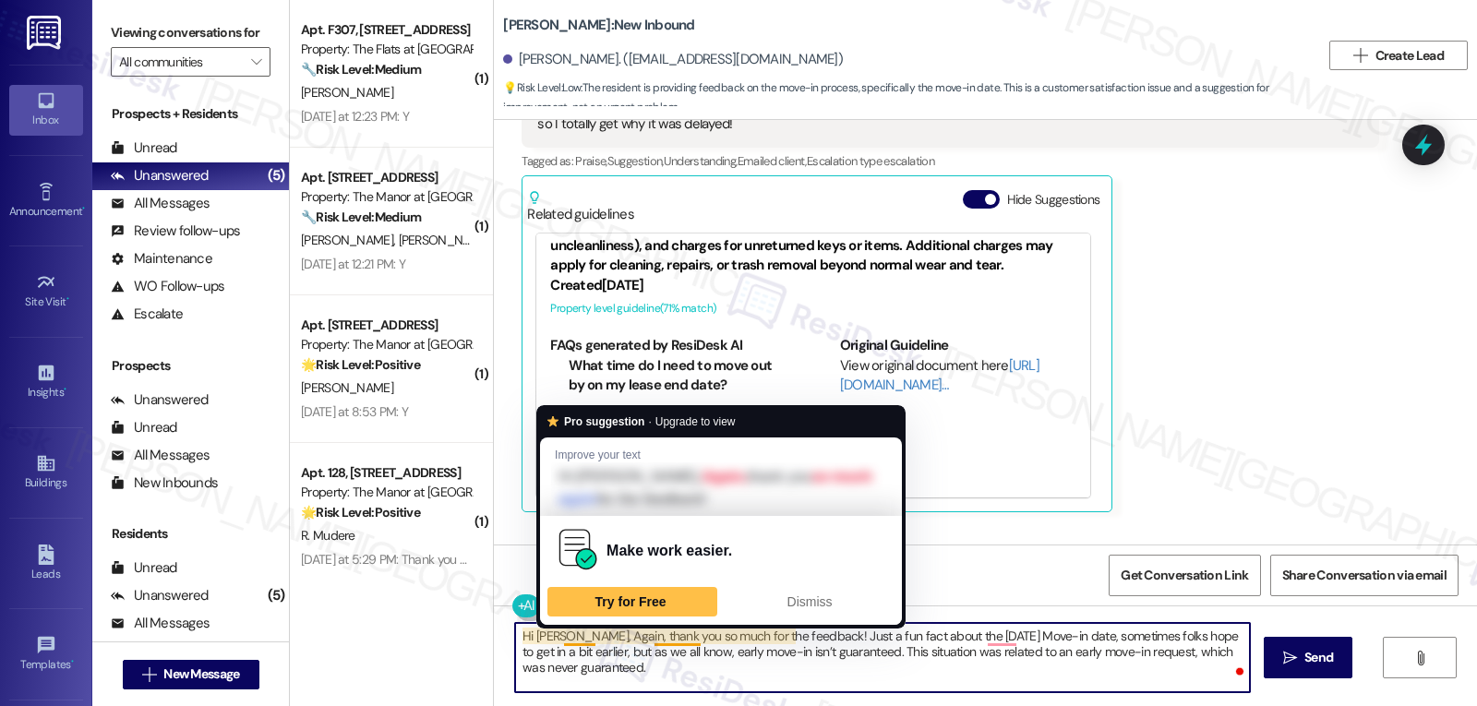
click at [723, 691] on textarea "Hi [PERSON_NAME], Again, thank you so much for the feedback! Just a fun fact ab…" at bounding box center [882, 657] width 735 height 69
click at [554, 633] on textarea "Hi [PERSON_NAME], Again, thank you so much for the feedback! Just a fun fact ab…" at bounding box center [882, 657] width 735 height 69
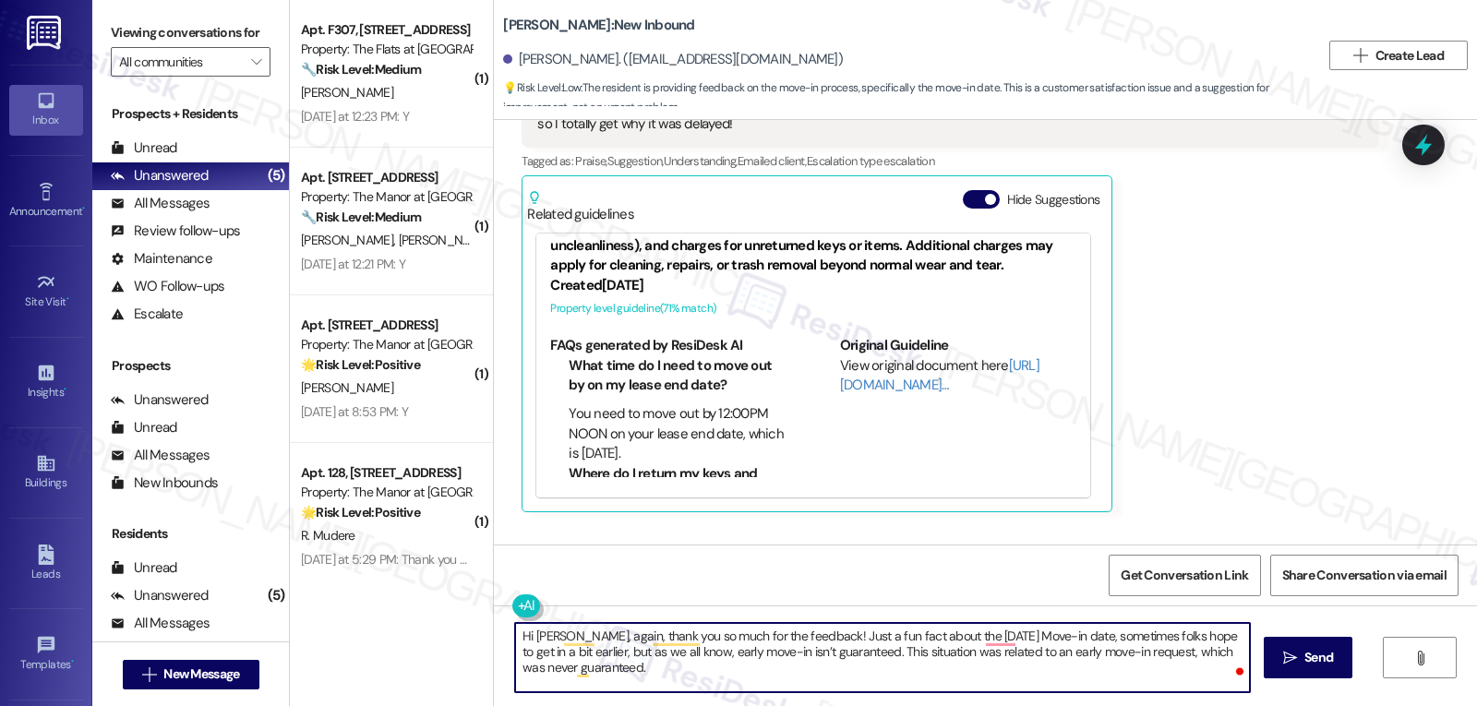
click at [652, 685] on textarea "Hi [PERSON_NAME], again, thank you so much for the feedback! Just a fun fact ab…" at bounding box center [882, 657] width 735 height 69
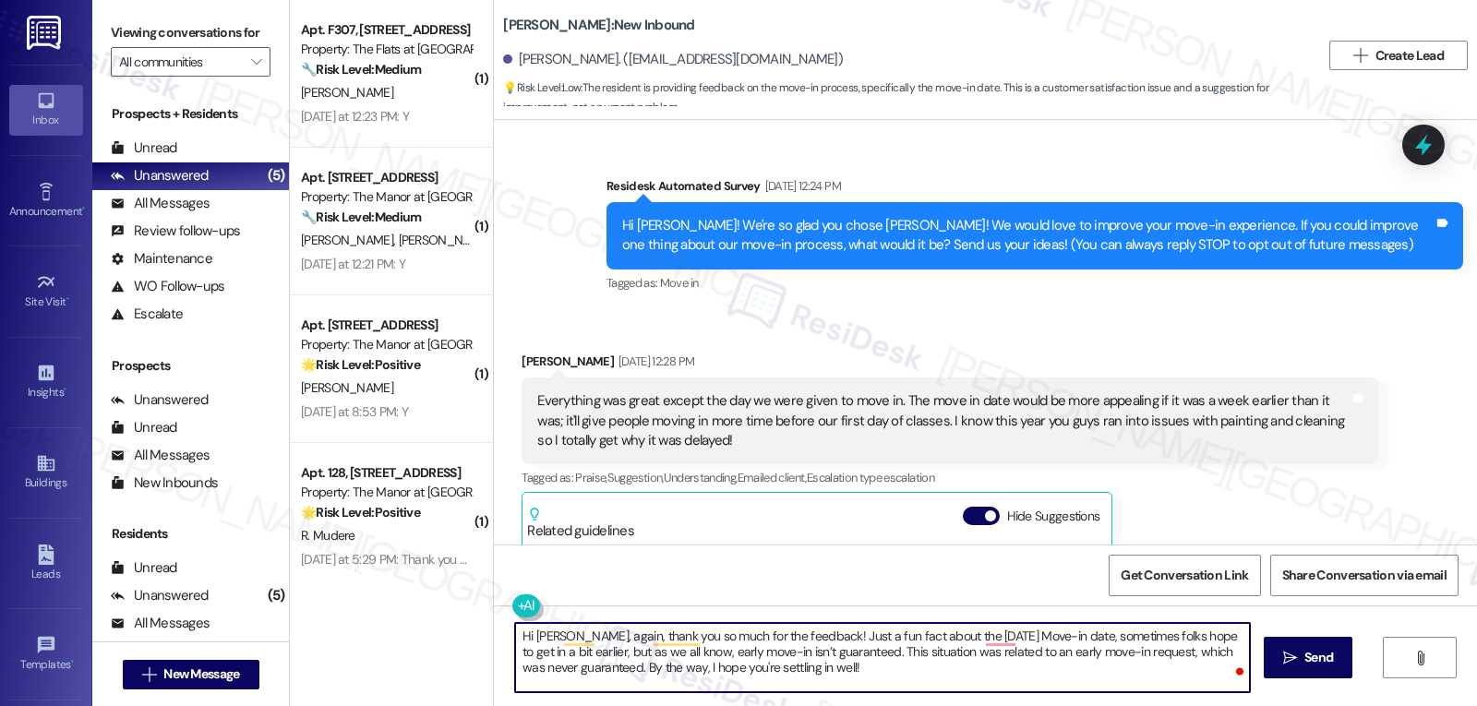
scroll to position [185, 0]
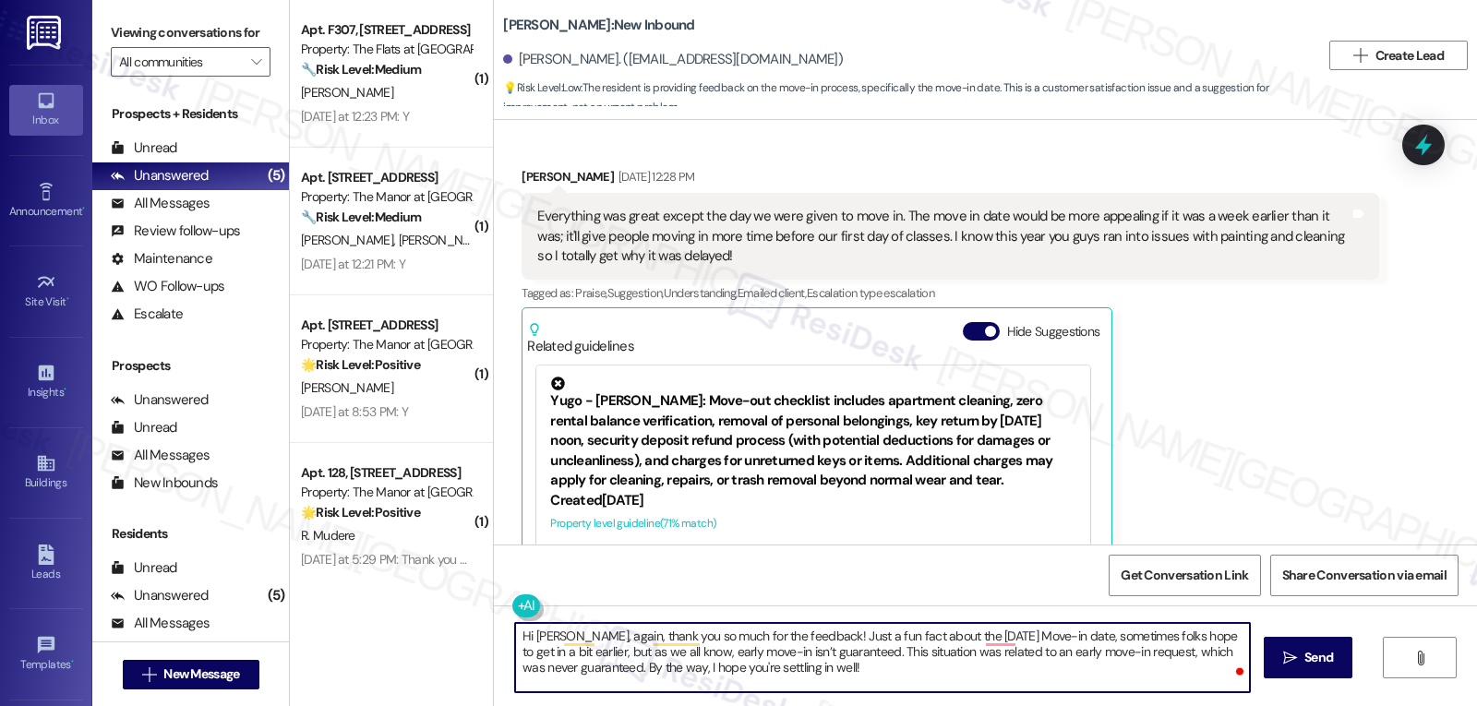
click at [901, 666] on textarea "Hi [PERSON_NAME], again, thank you so much for the feedback! Just a fun fact ab…" at bounding box center [882, 657] width 735 height 69
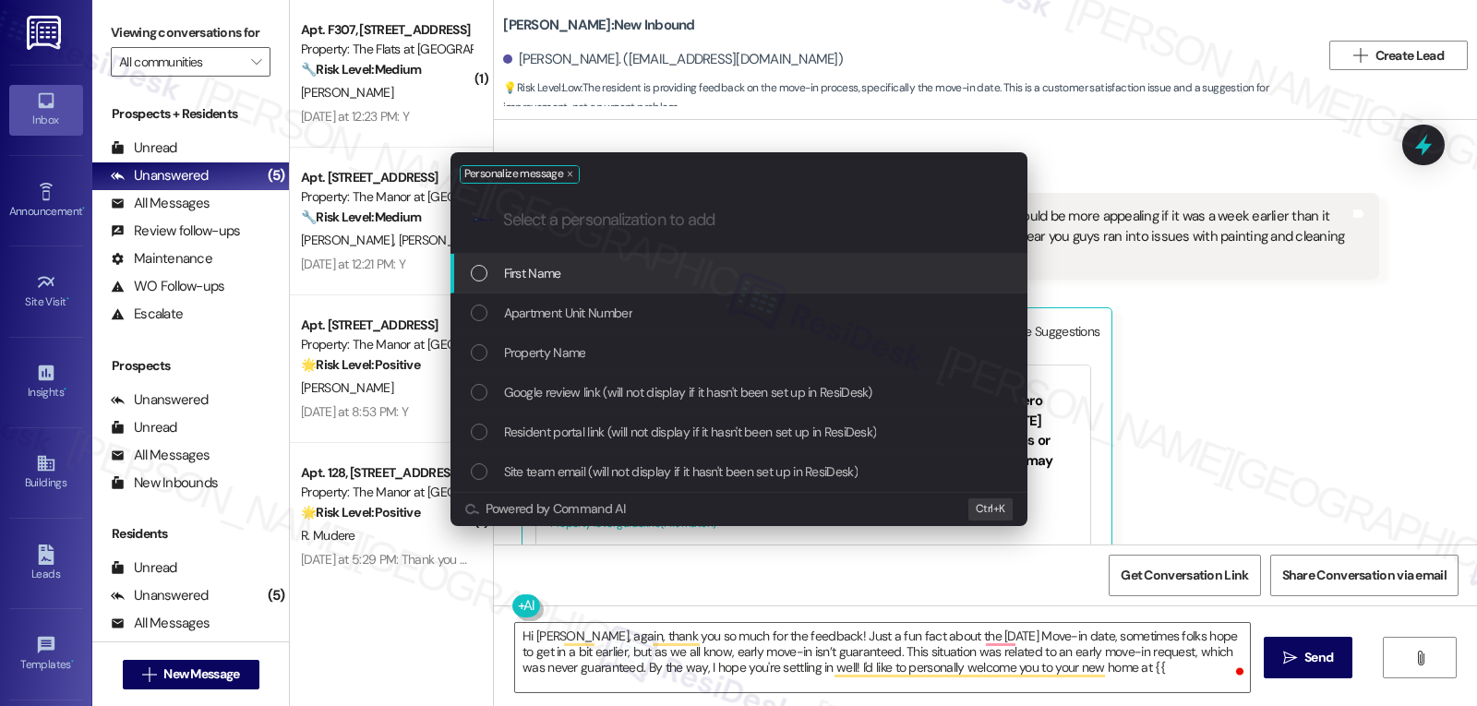
click at [1150, 684] on div "Personalize message .cls-1{fill:#0a055f;}.cls-2{fill:#0cc4c4;} resideskLogoBlue…" at bounding box center [738, 353] width 1477 height 706
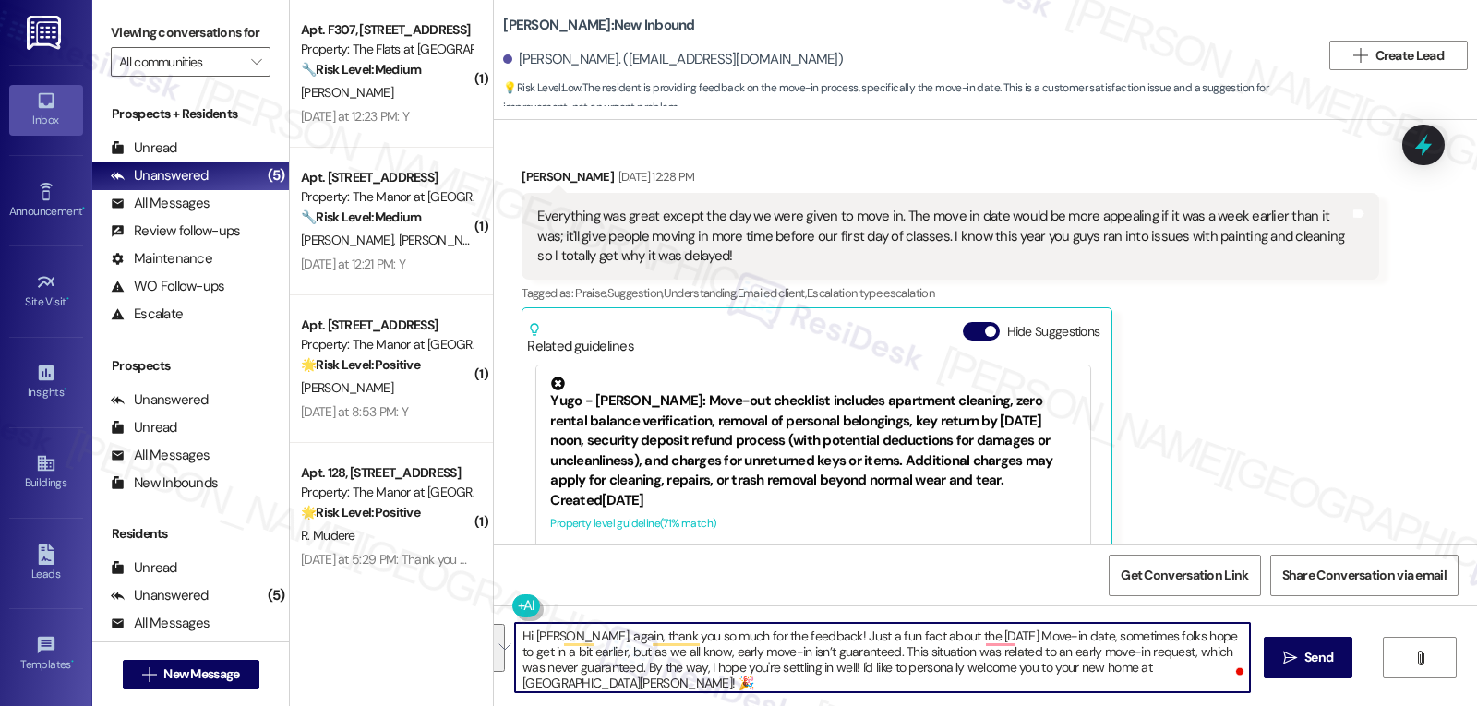
type textarea "Hi [PERSON_NAME], again, thank you so much for the feedback! Just a fun fact ab…"
